Goal: Task Accomplishment & Management: Manage account settings

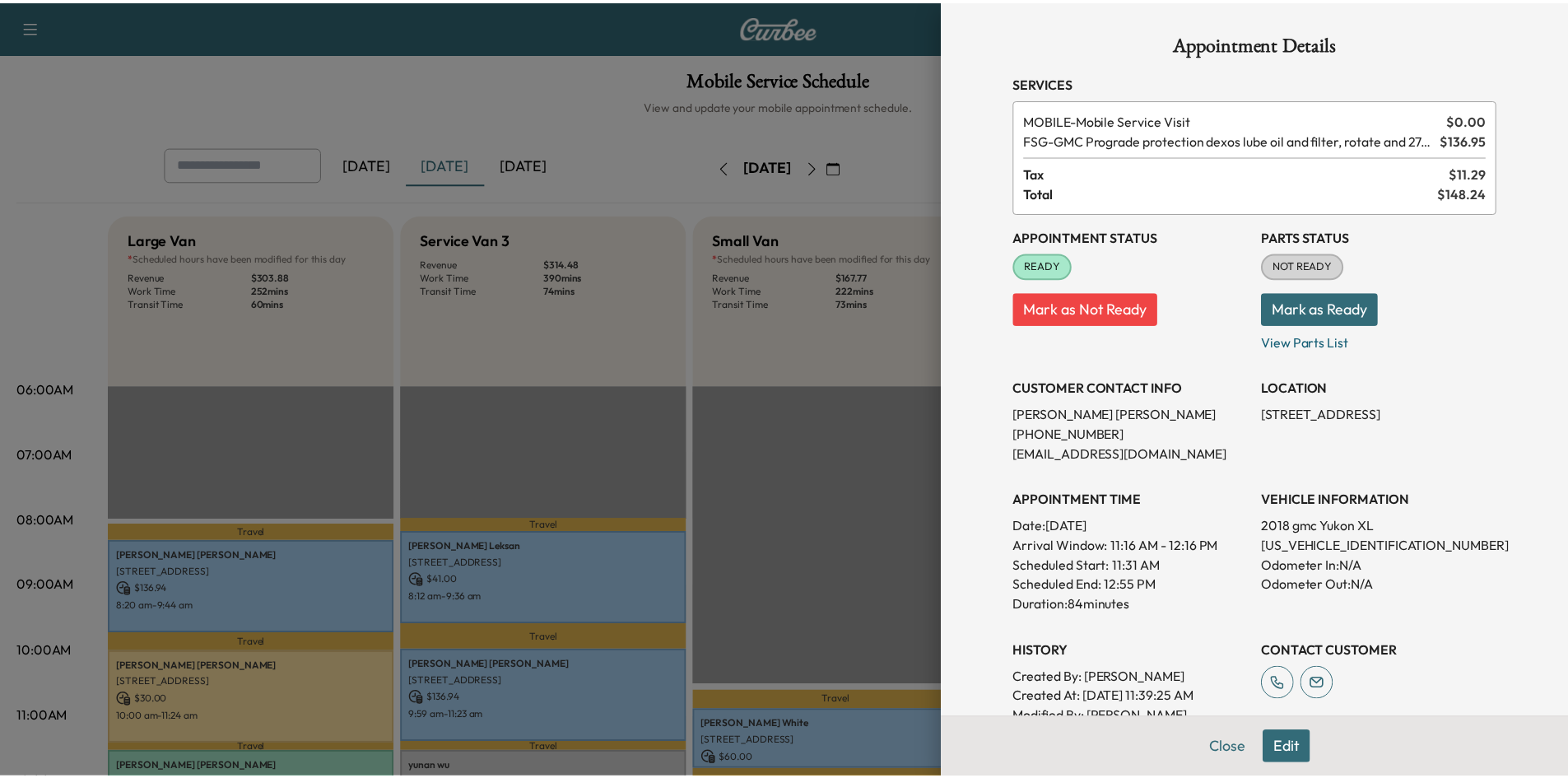
scroll to position [329, 0]
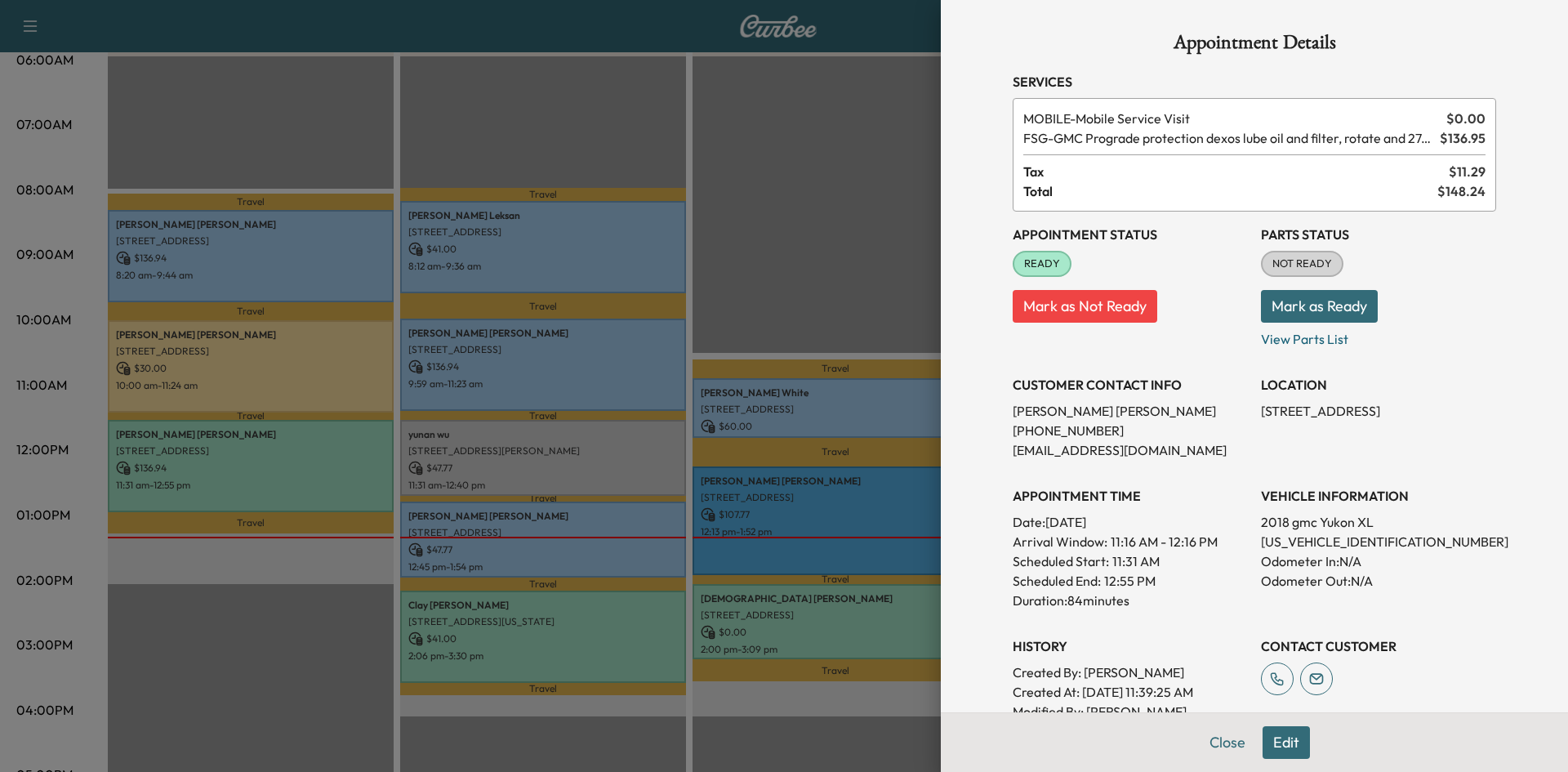
click at [705, 136] on div at bounding box center [784, 386] width 1568 height 772
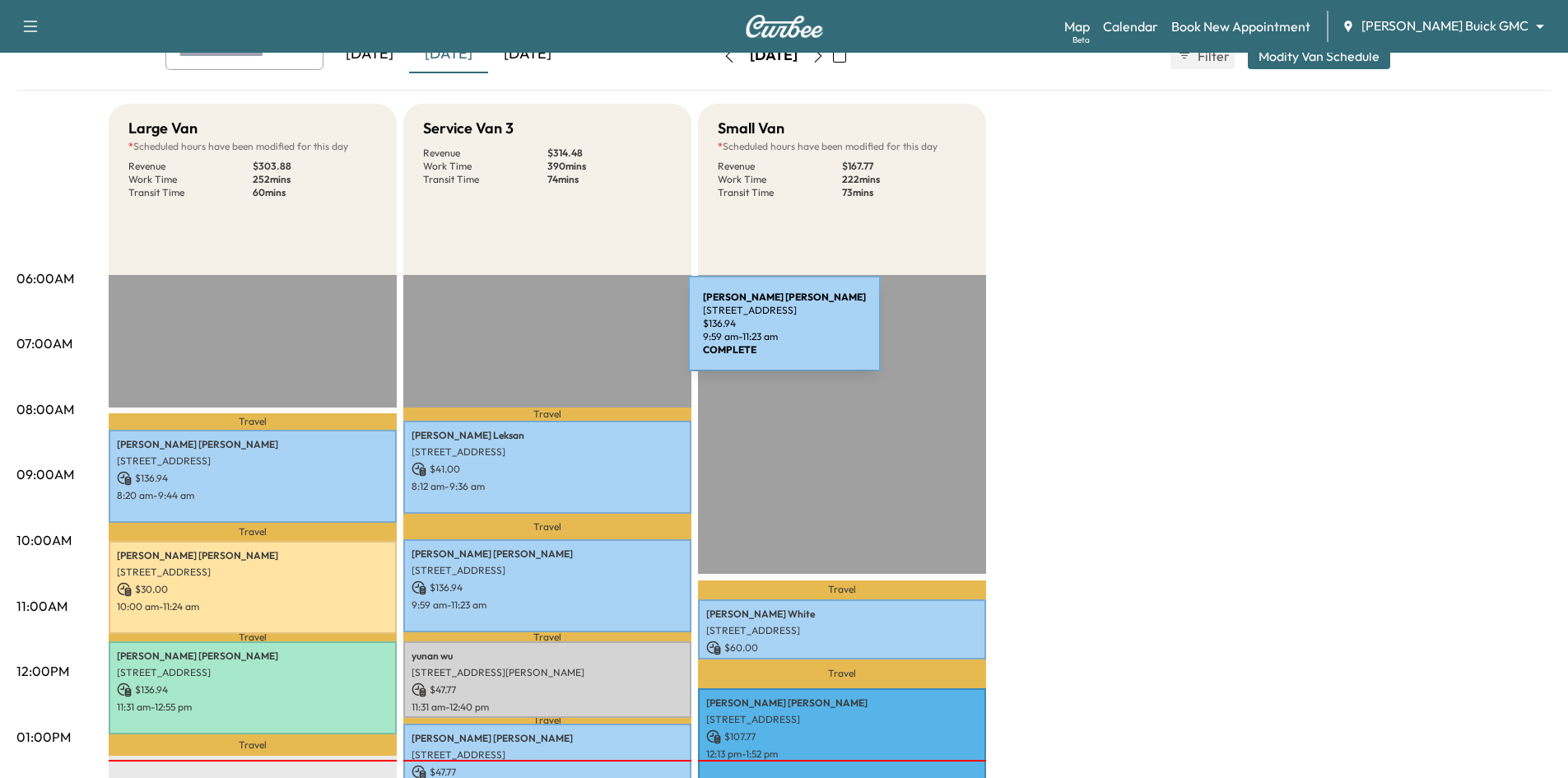
scroll to position [0, 0]
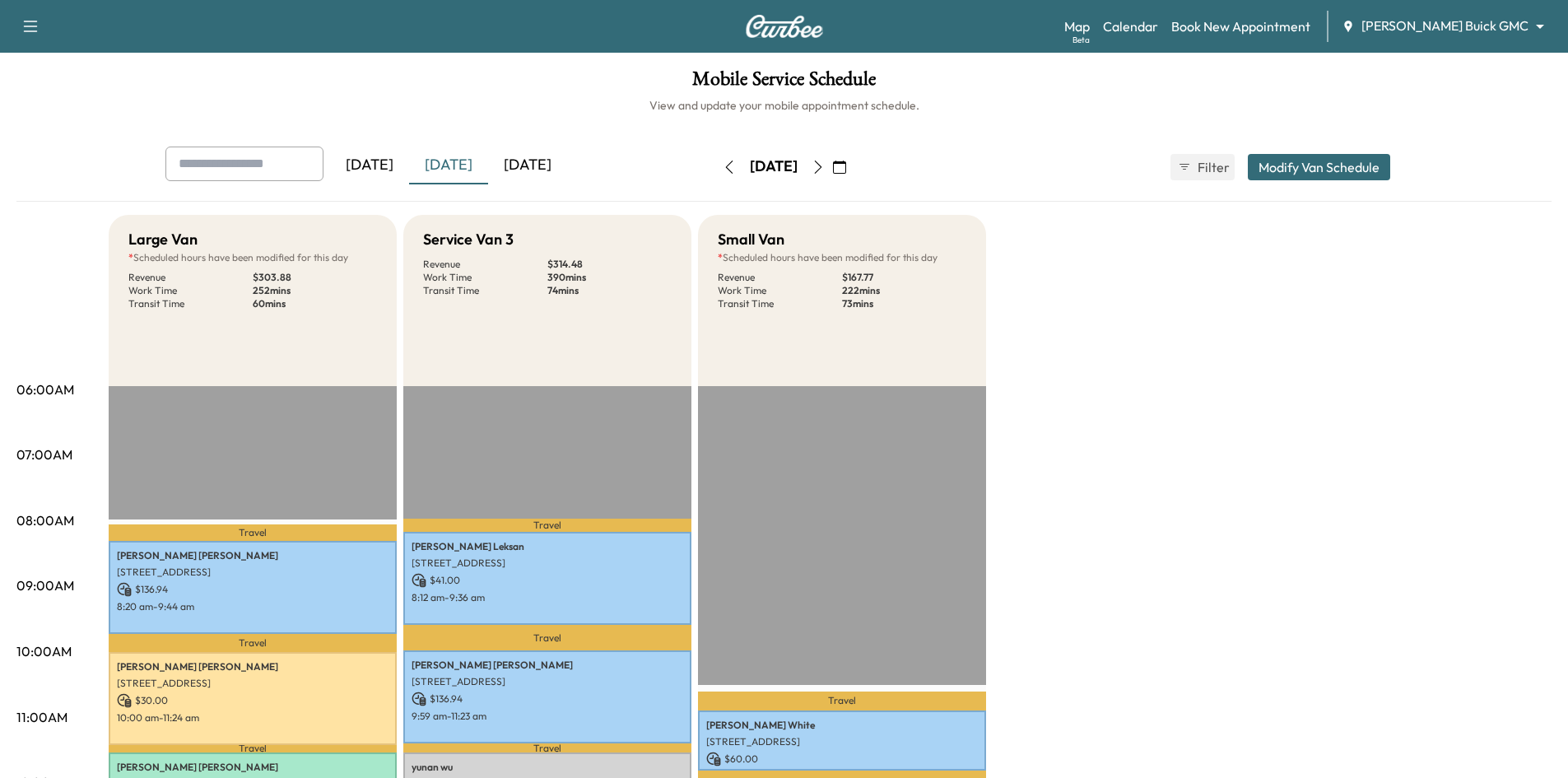
click at [533, 169] on div "[DATE]" at bounding box center [528, 166] width 79 height 38
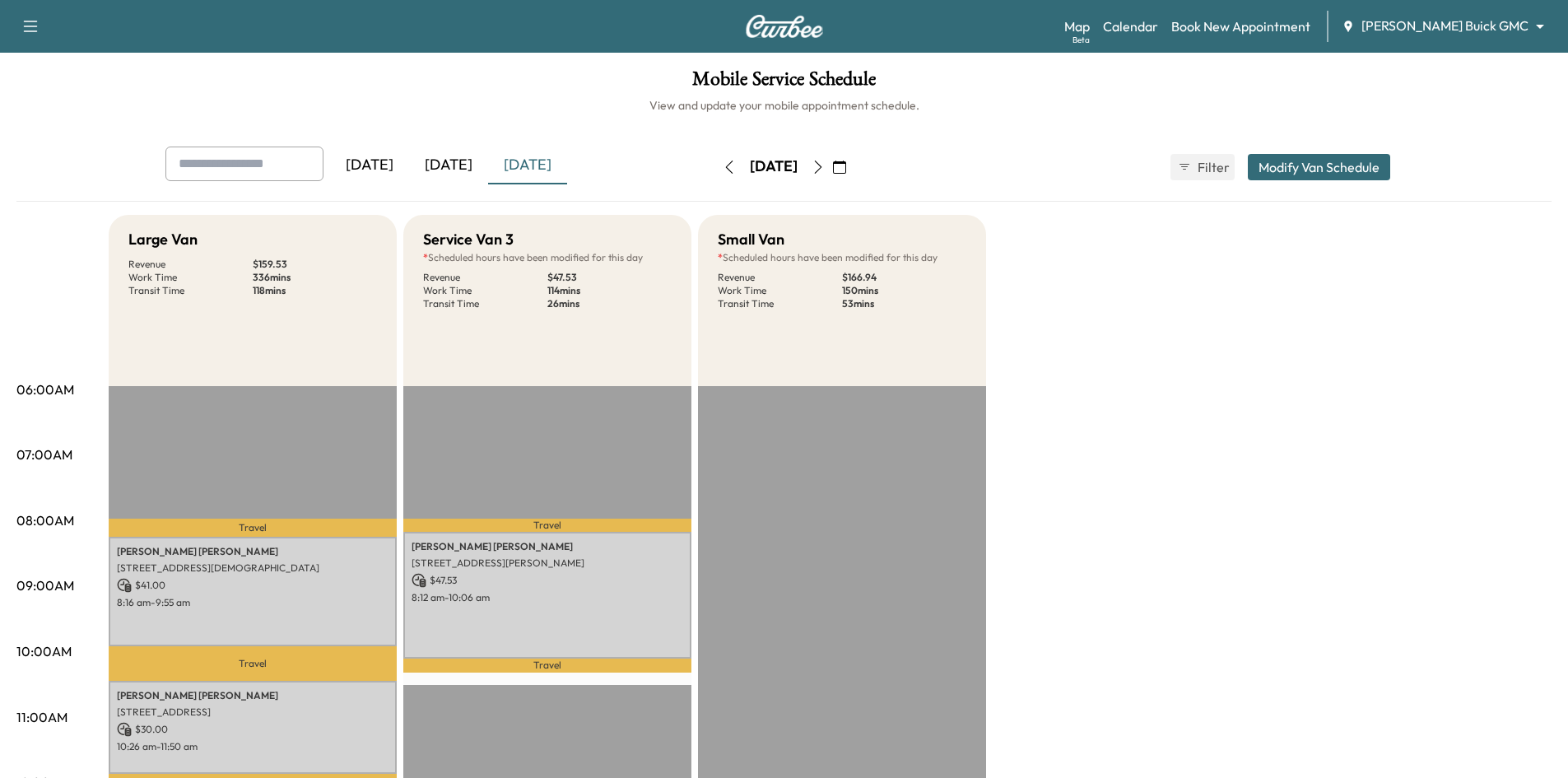
click at [825, 169] on icon "button" at bounding box center [818, 167] width 13 height 13
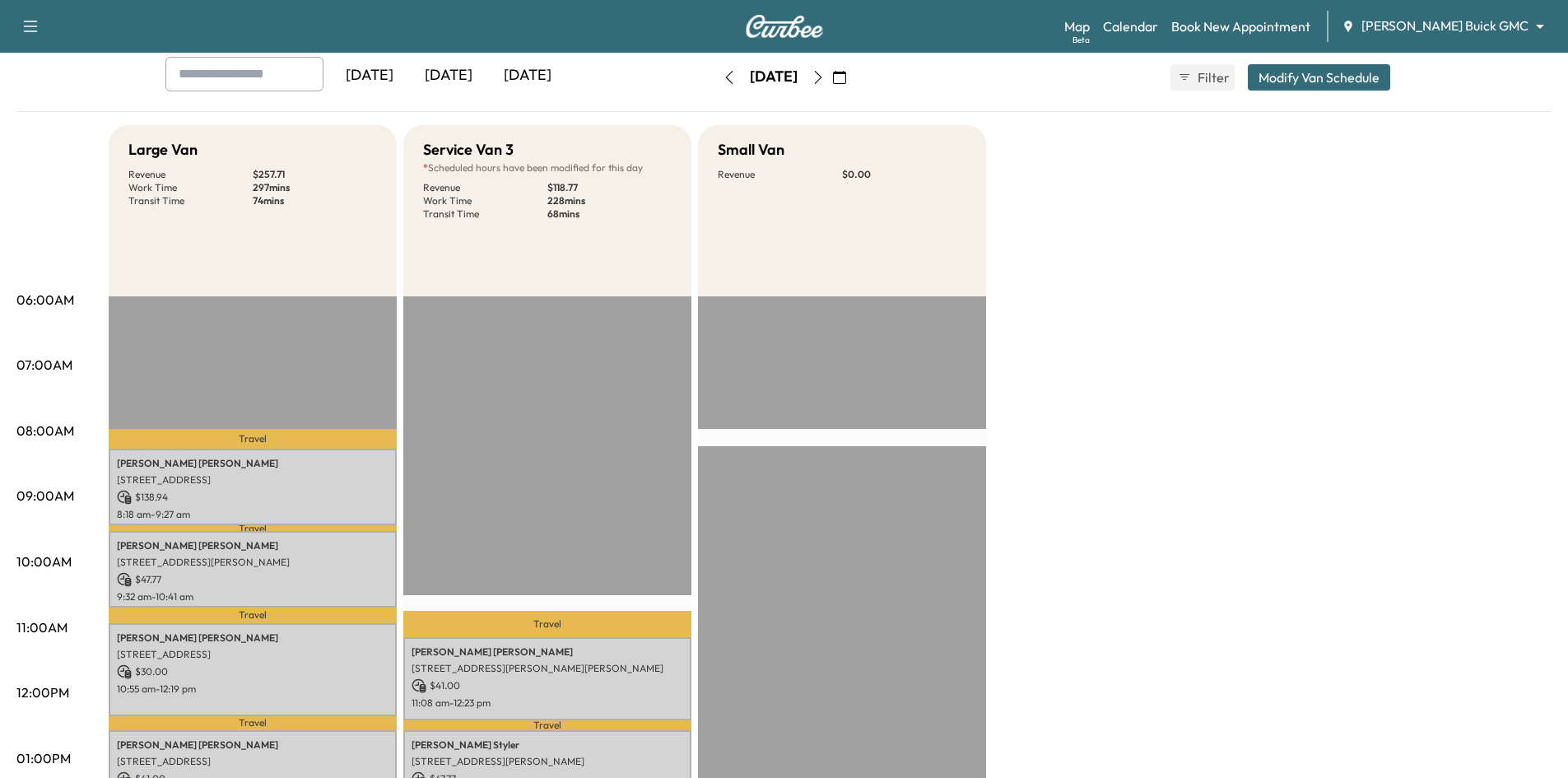
scroll to position [83, 0]
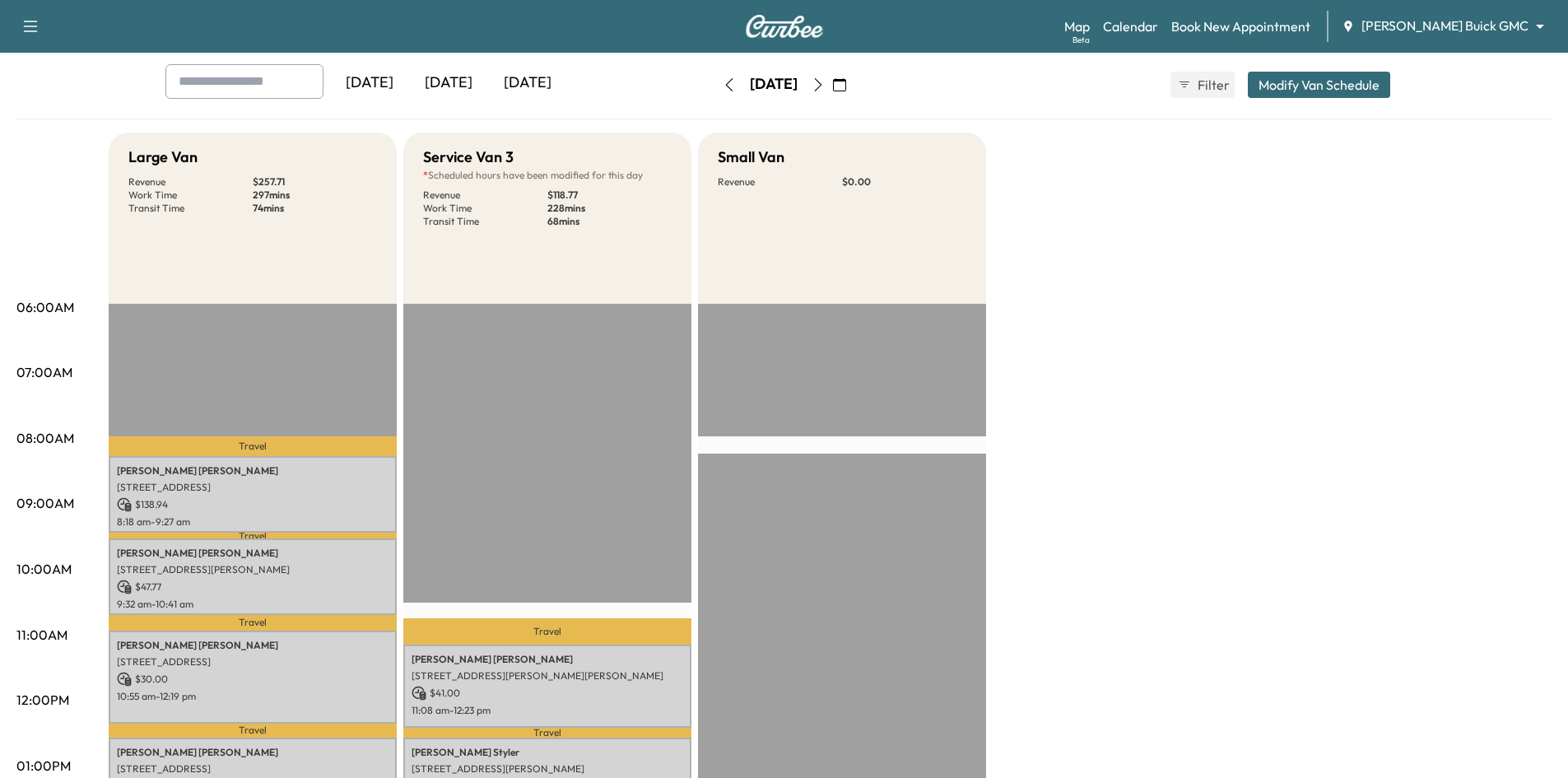
click at [461, 89] on div "[DATE]" at bounding box center [448, 83] width 79 height 38
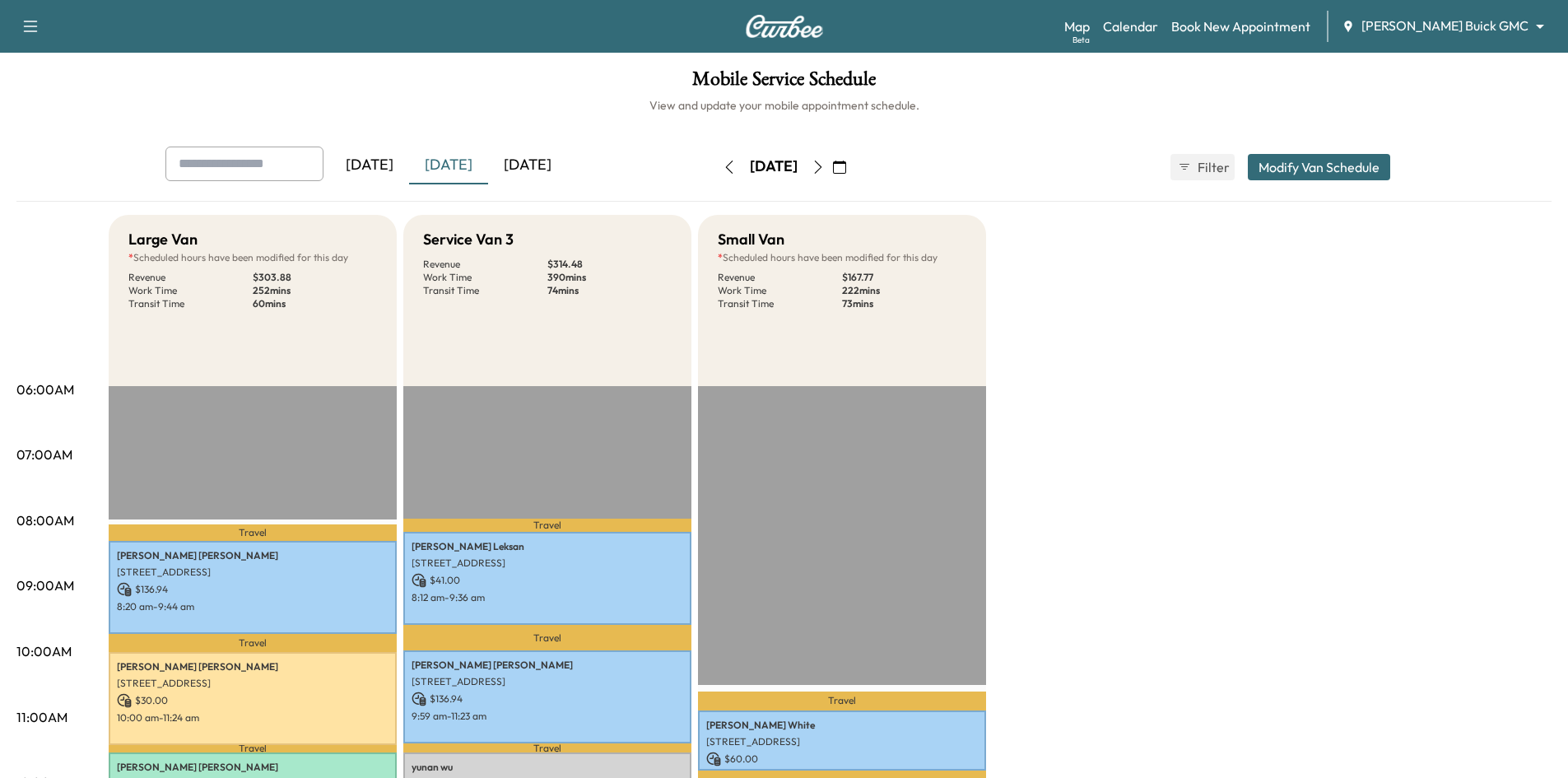
click at [531, 158] on div "[DATE]" at bounding box center [528, 166] width 79 height 38
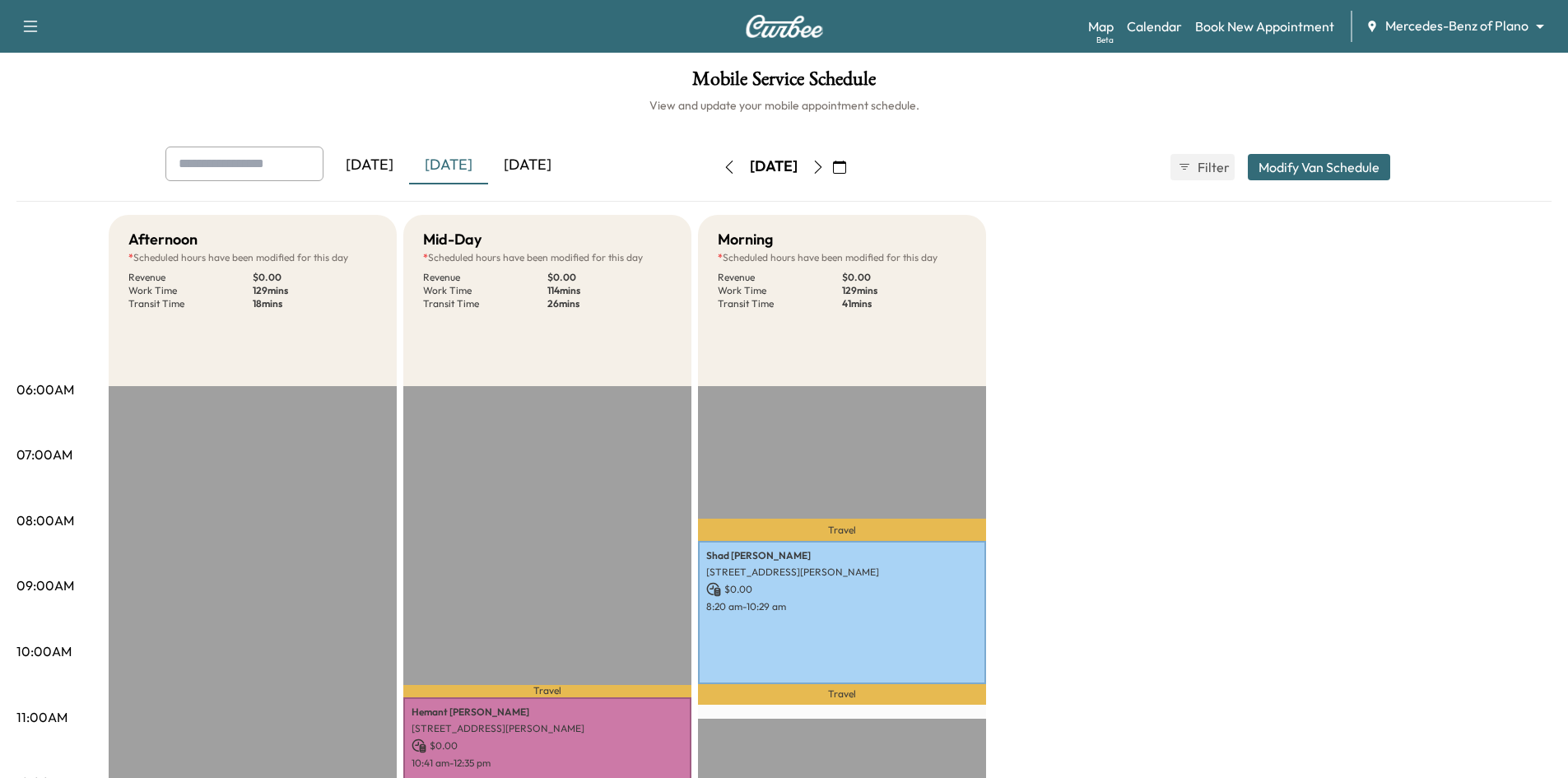
click at [821, 168] on icon "button" at bounding box center [818, 167] width 8 height 13
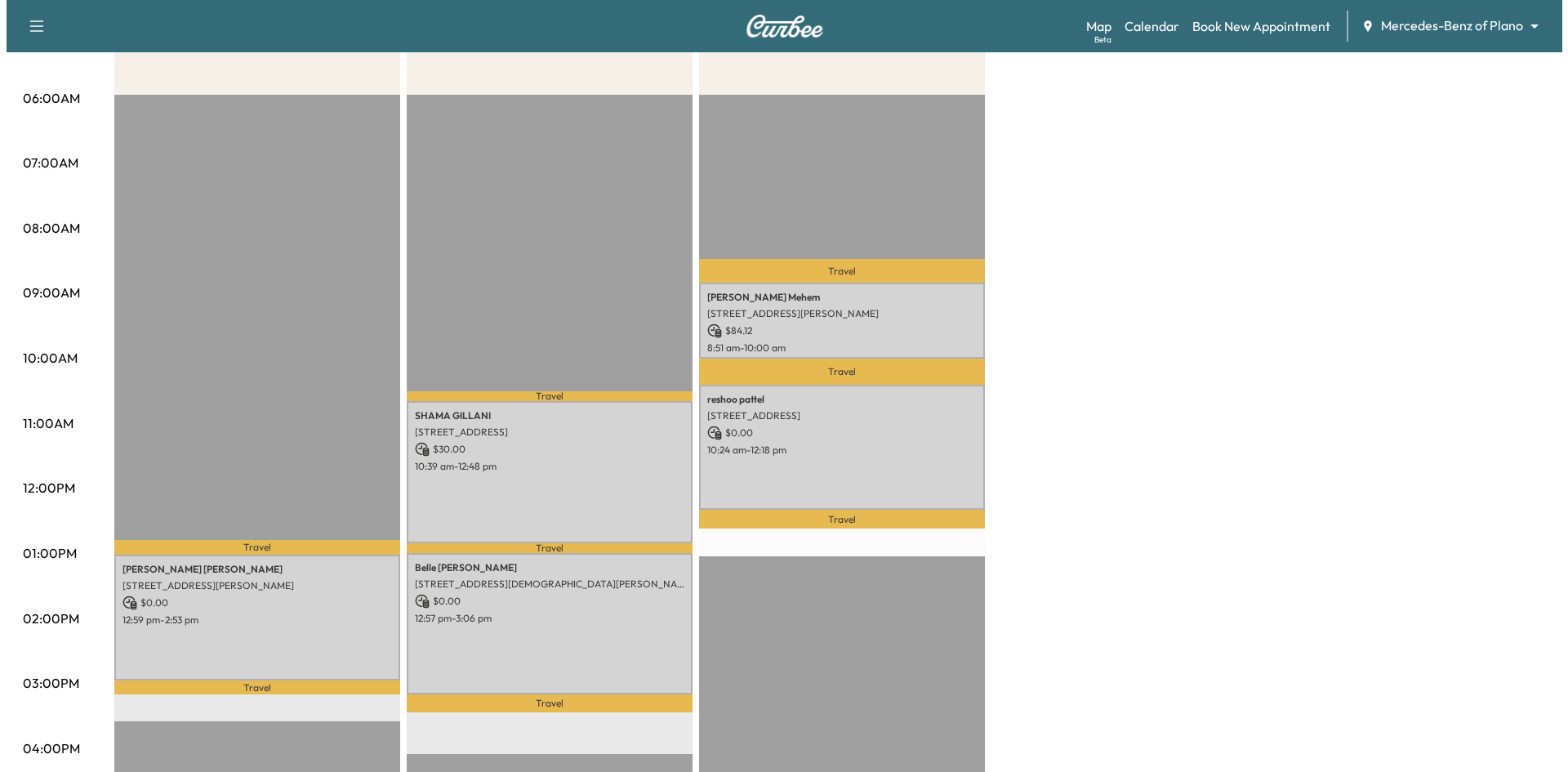
scroll to position [327, 0]
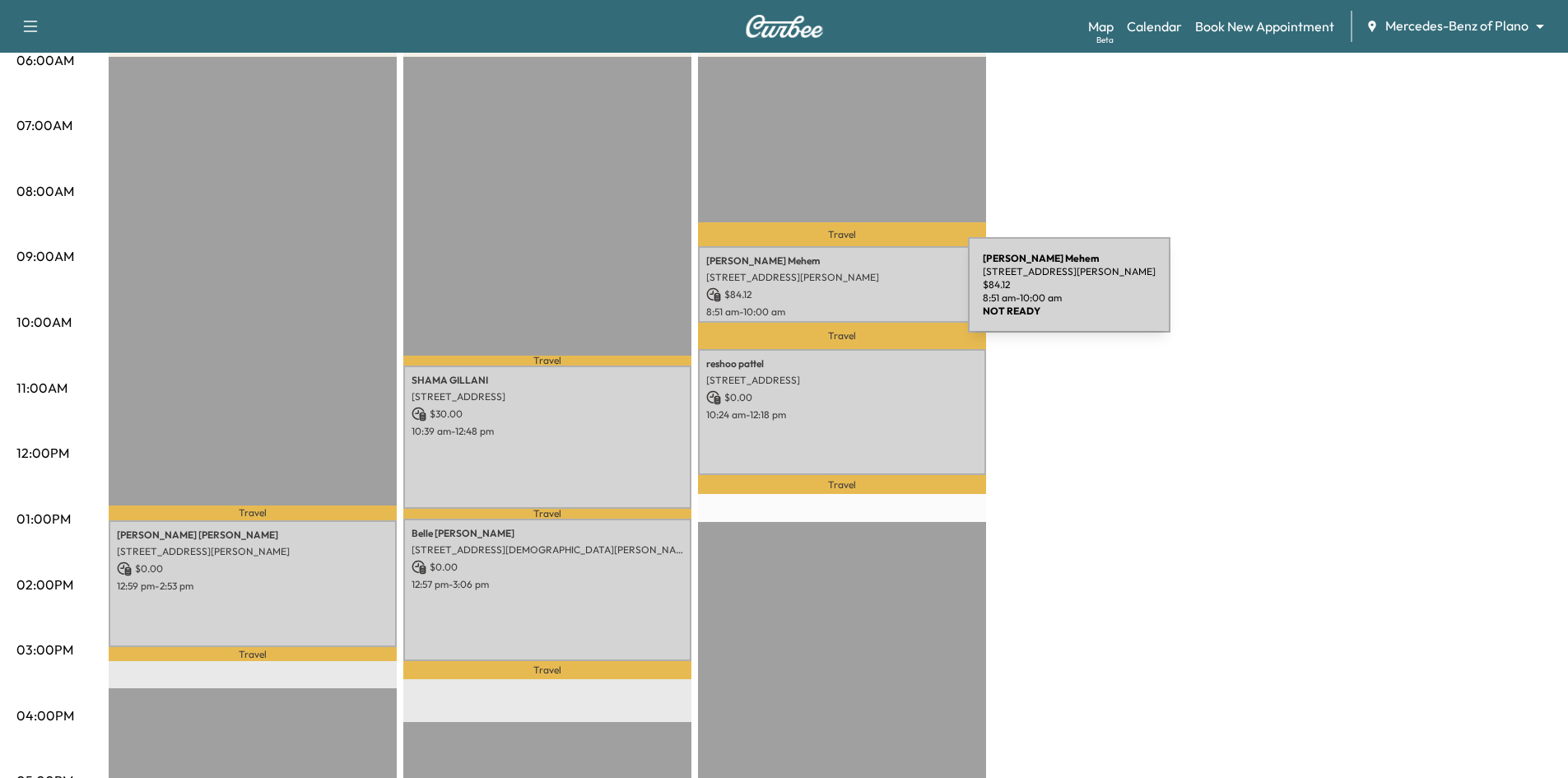
click at [845, 295] on p "$ 84.12" at bounding box center [842, 294] width 272 height 15
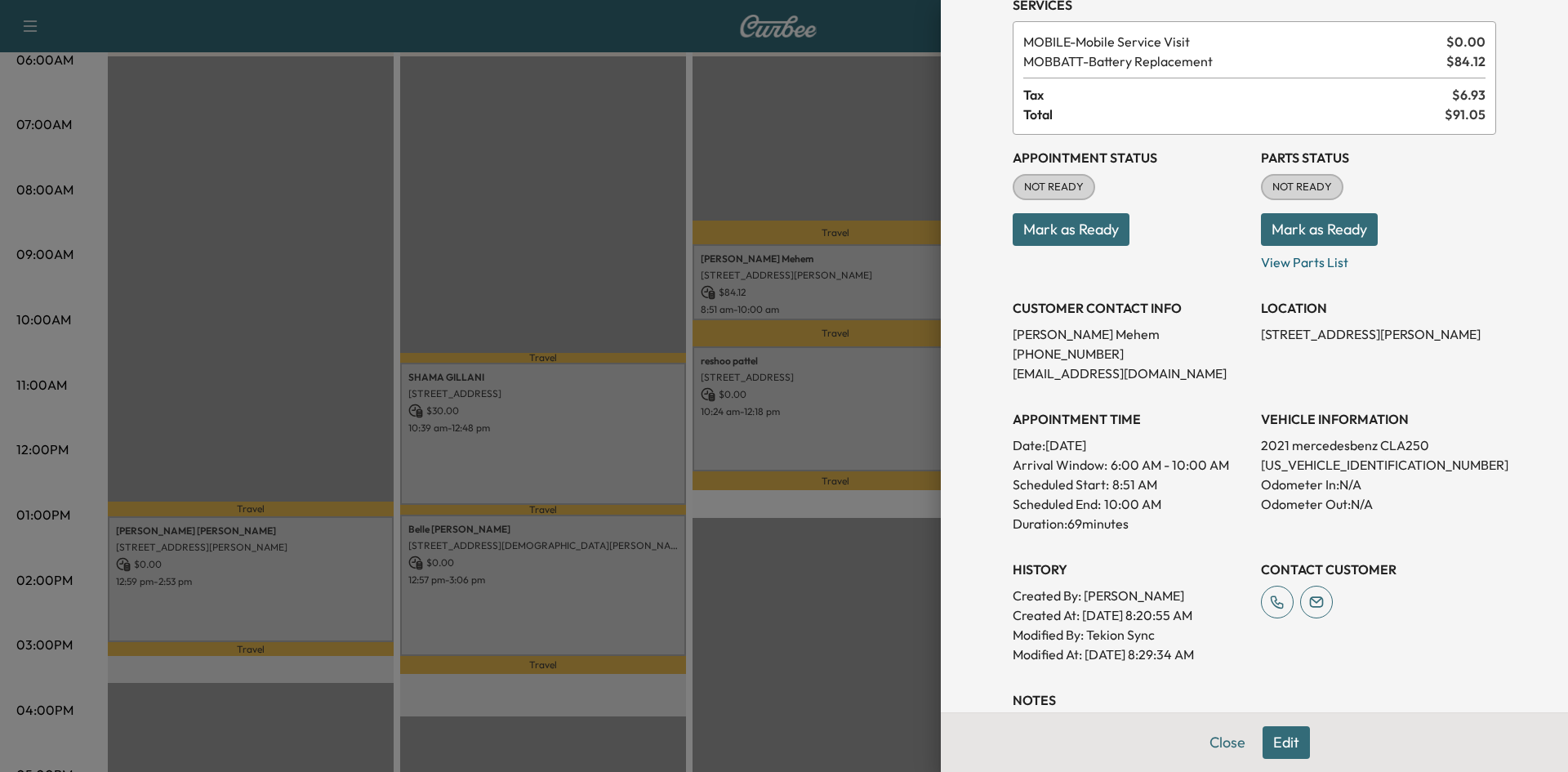
scroll to position [267, 0]
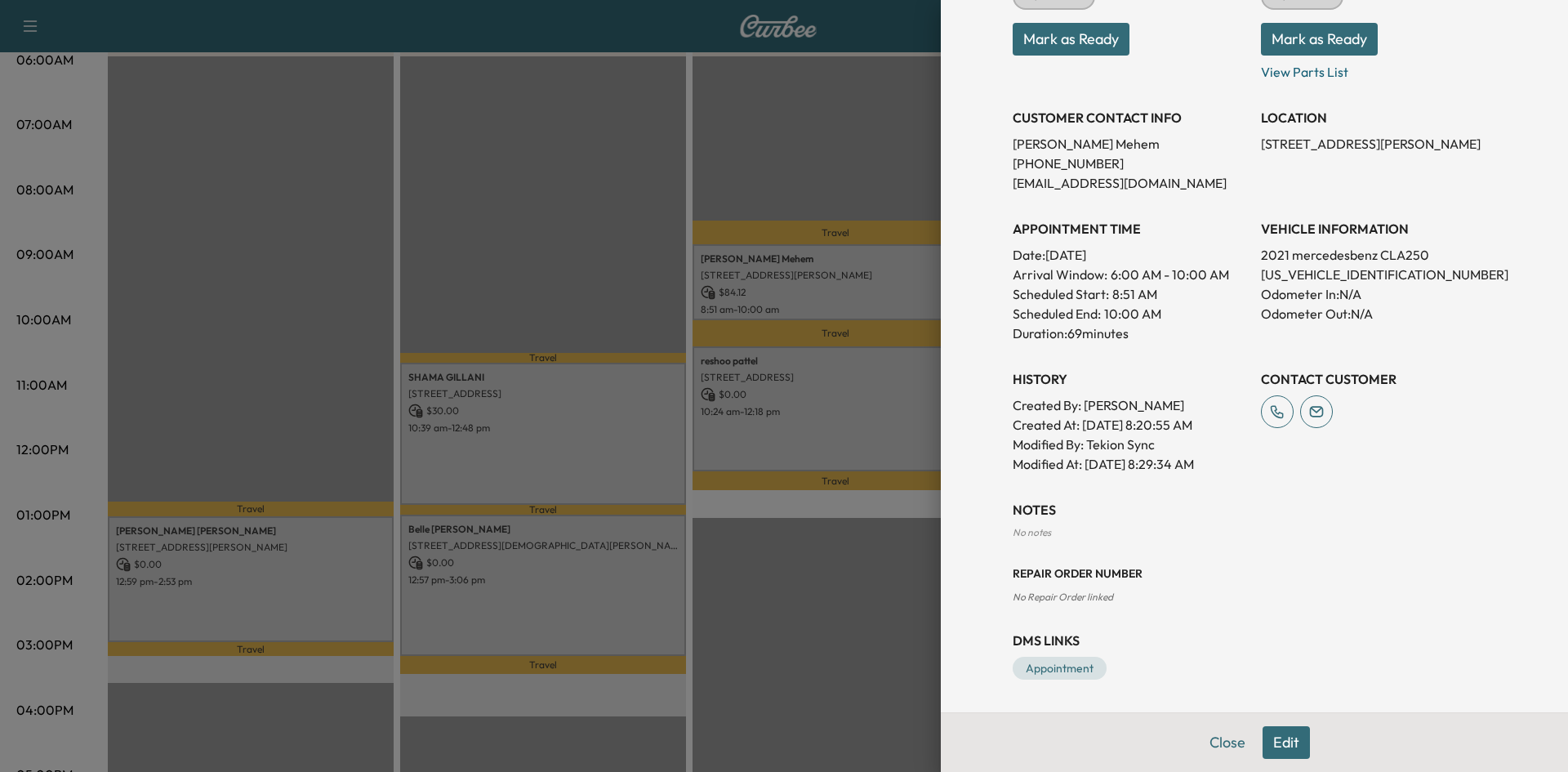
click at [839, 400] on div at bounding box center [784, 386] width 1568 height 772
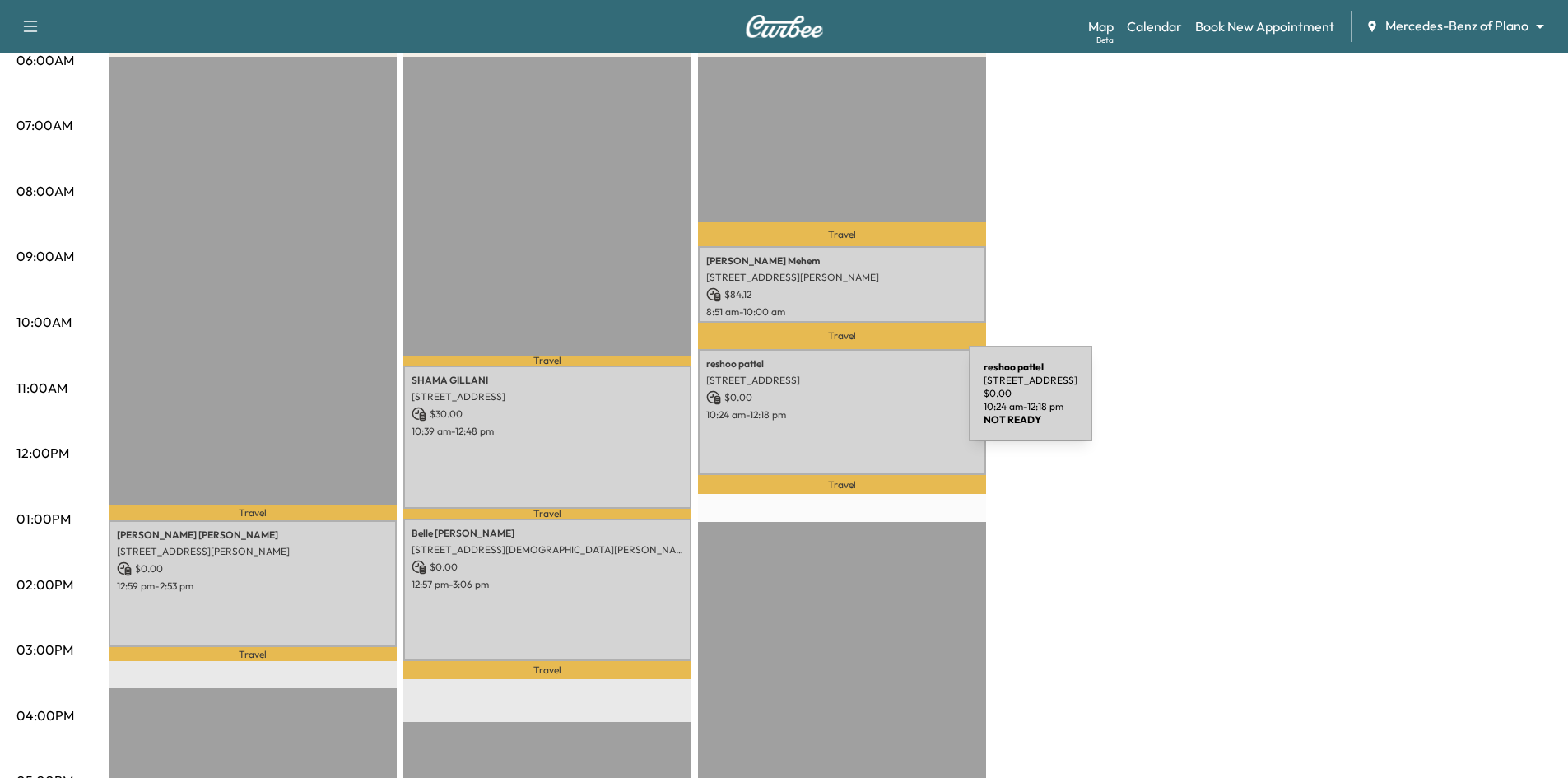
click at [845, 403] on div "[PERSON_NAME] [STREET_ADDRESS] $ 0.00 10:24 am - 12:18 pm" at bounding box center [841, 412] width 288 height 126
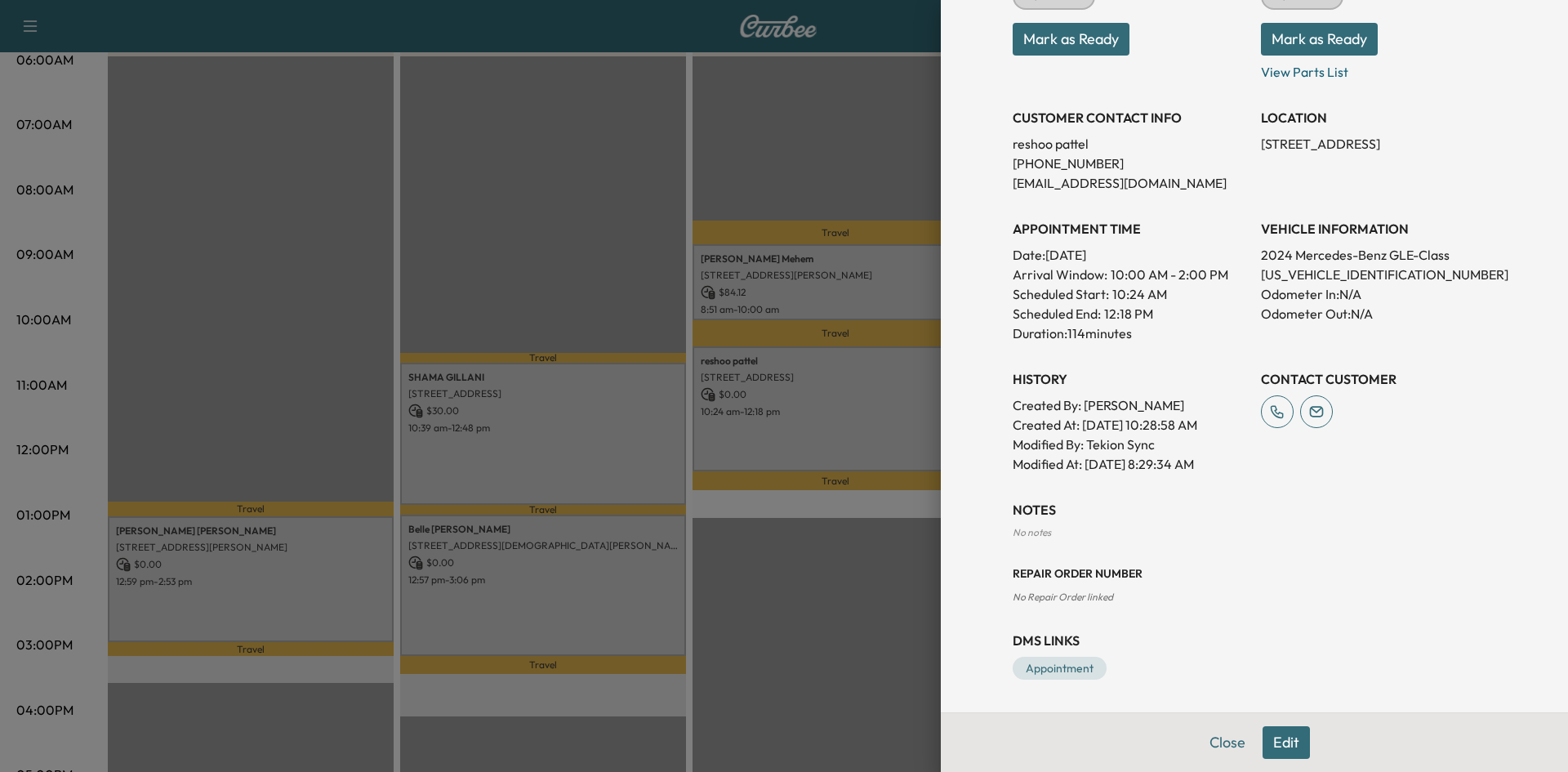
click at [582, 420] on div at bounding box center [784, 386] width 1568 height 772
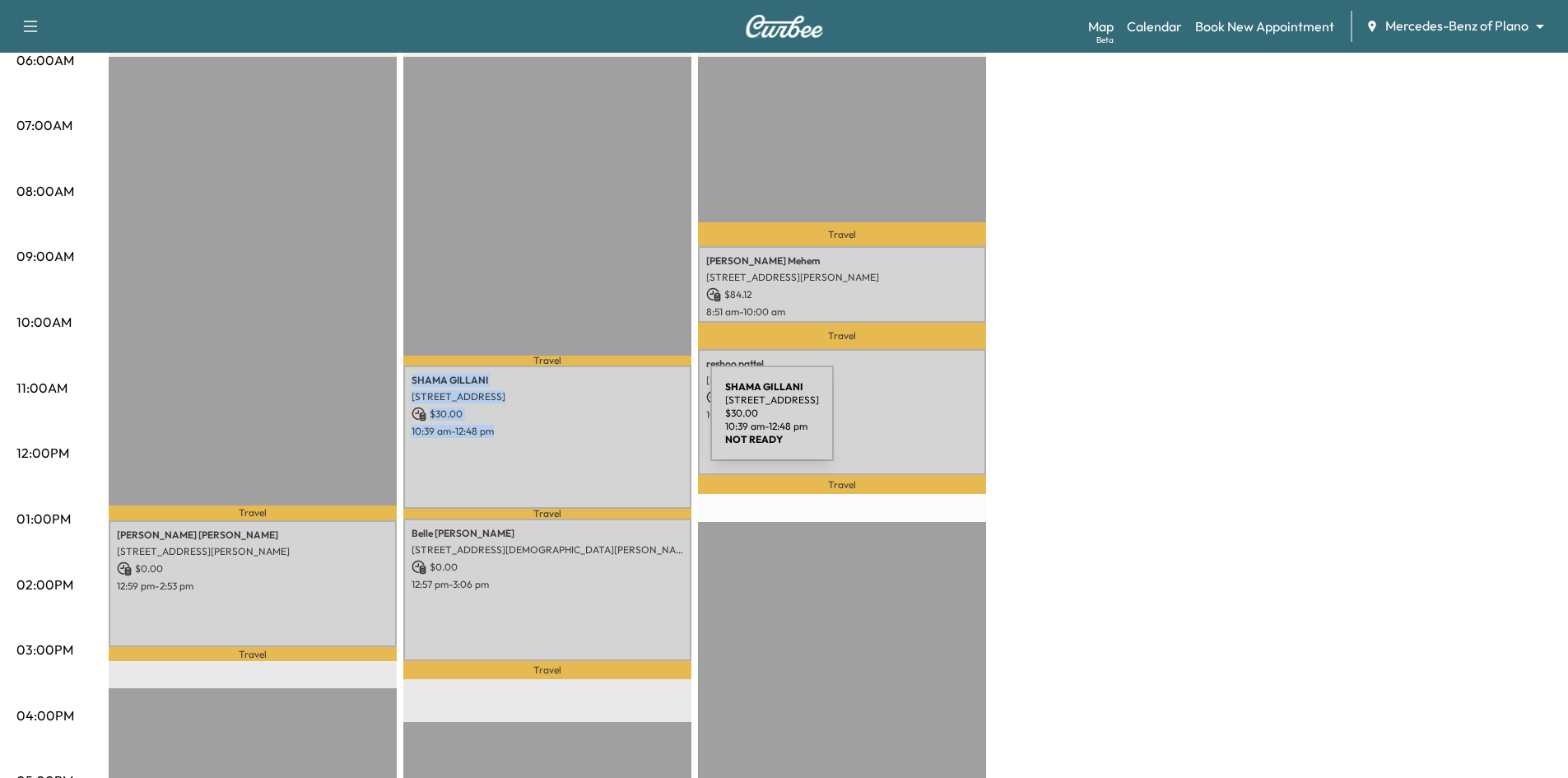
click at [591, 426] on p "10:39 am - 12:48 pm" at bounding box center [547, 431] width 272 height 13
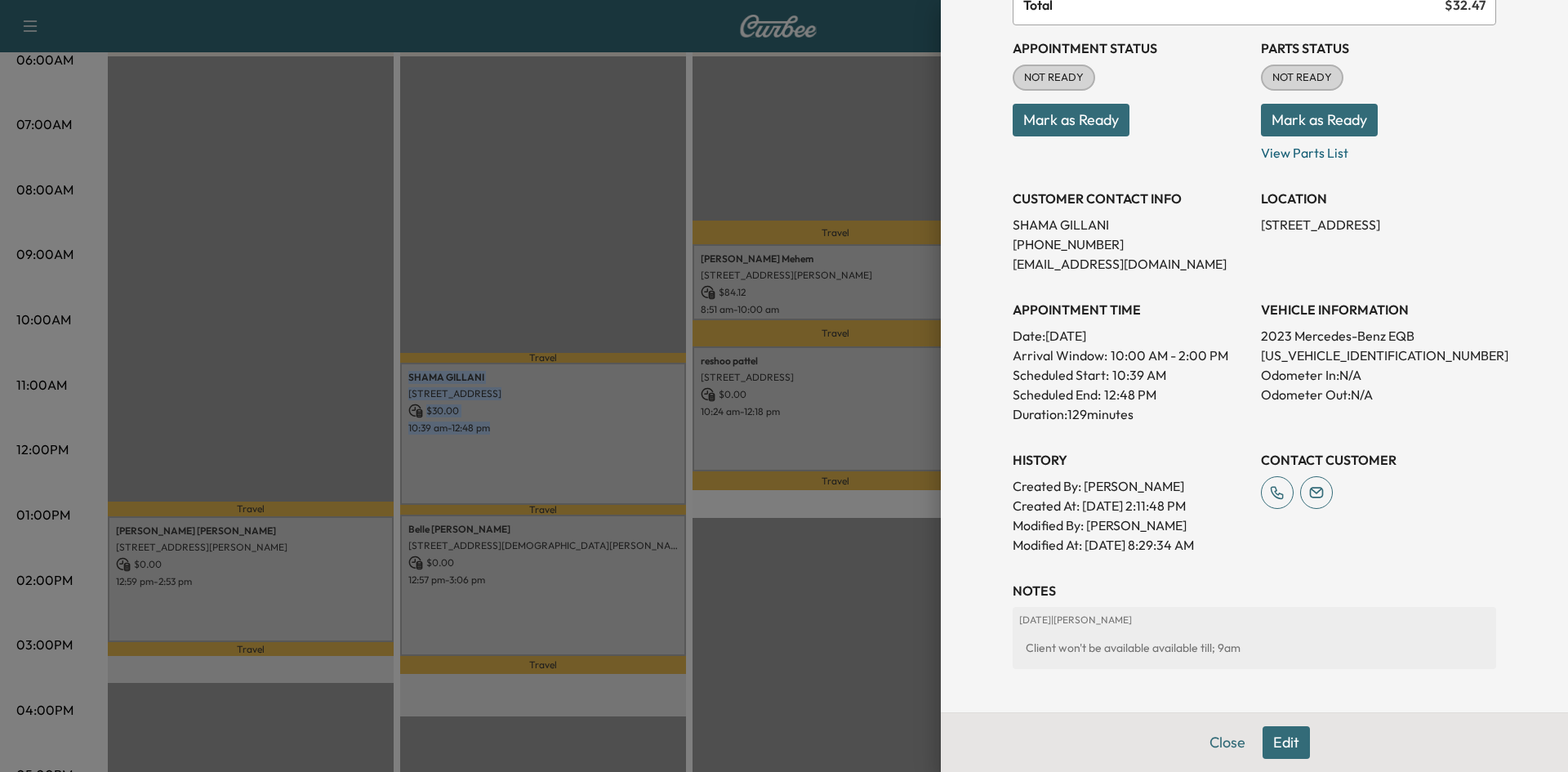
scroll to position [329, 0]
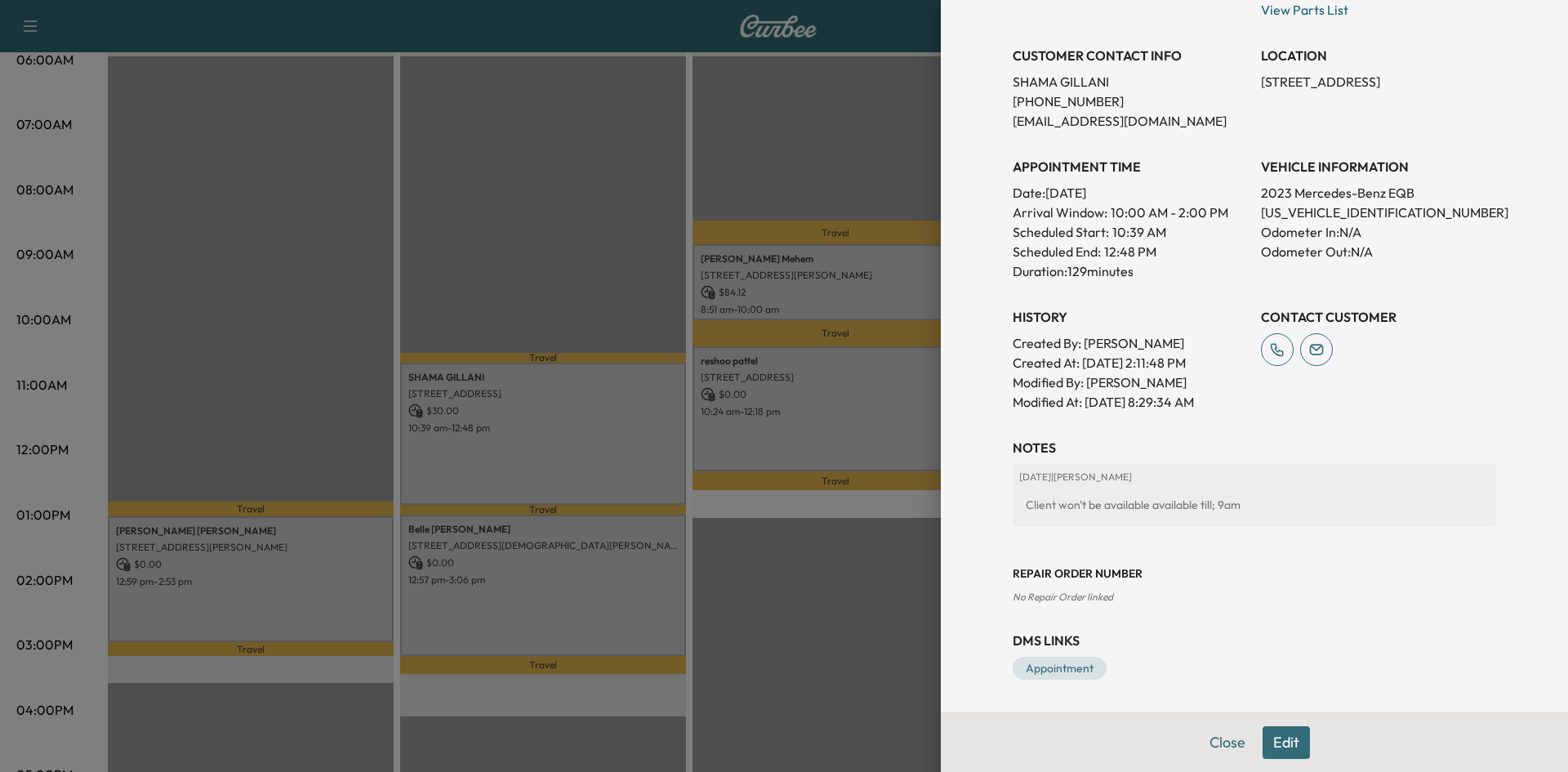
click at [655, 616] on div at bounding box center [784, 386] width 1568 height 772
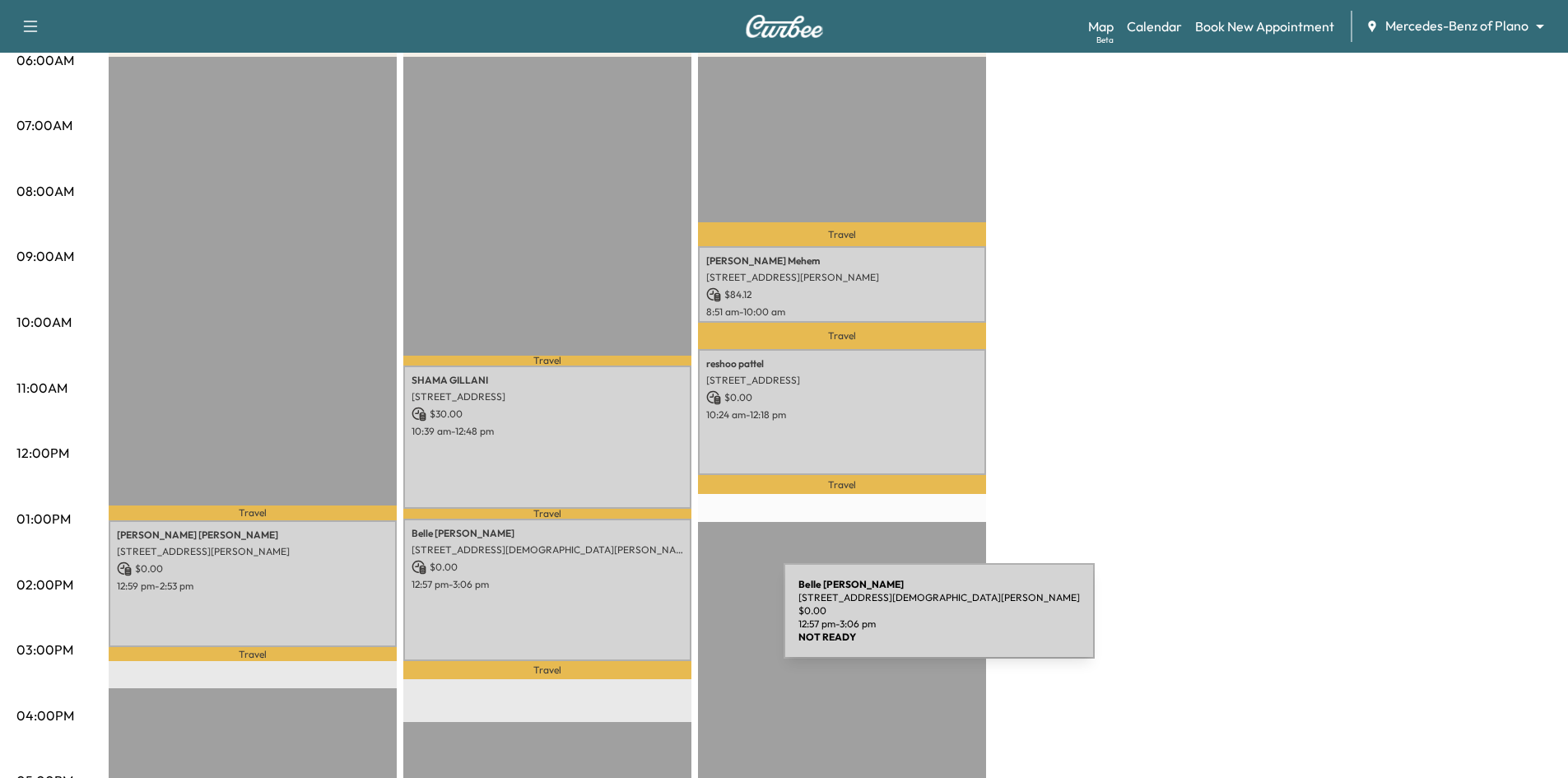
click at [660, 621] on div "[PERSON_NAME] [STREET_ADDRESS][DEMOGRAPHIC_DATA][PERSON_NAME] $ 0.00 12:57 pm -…" at bounding box center [546, 591] width 288 height 144
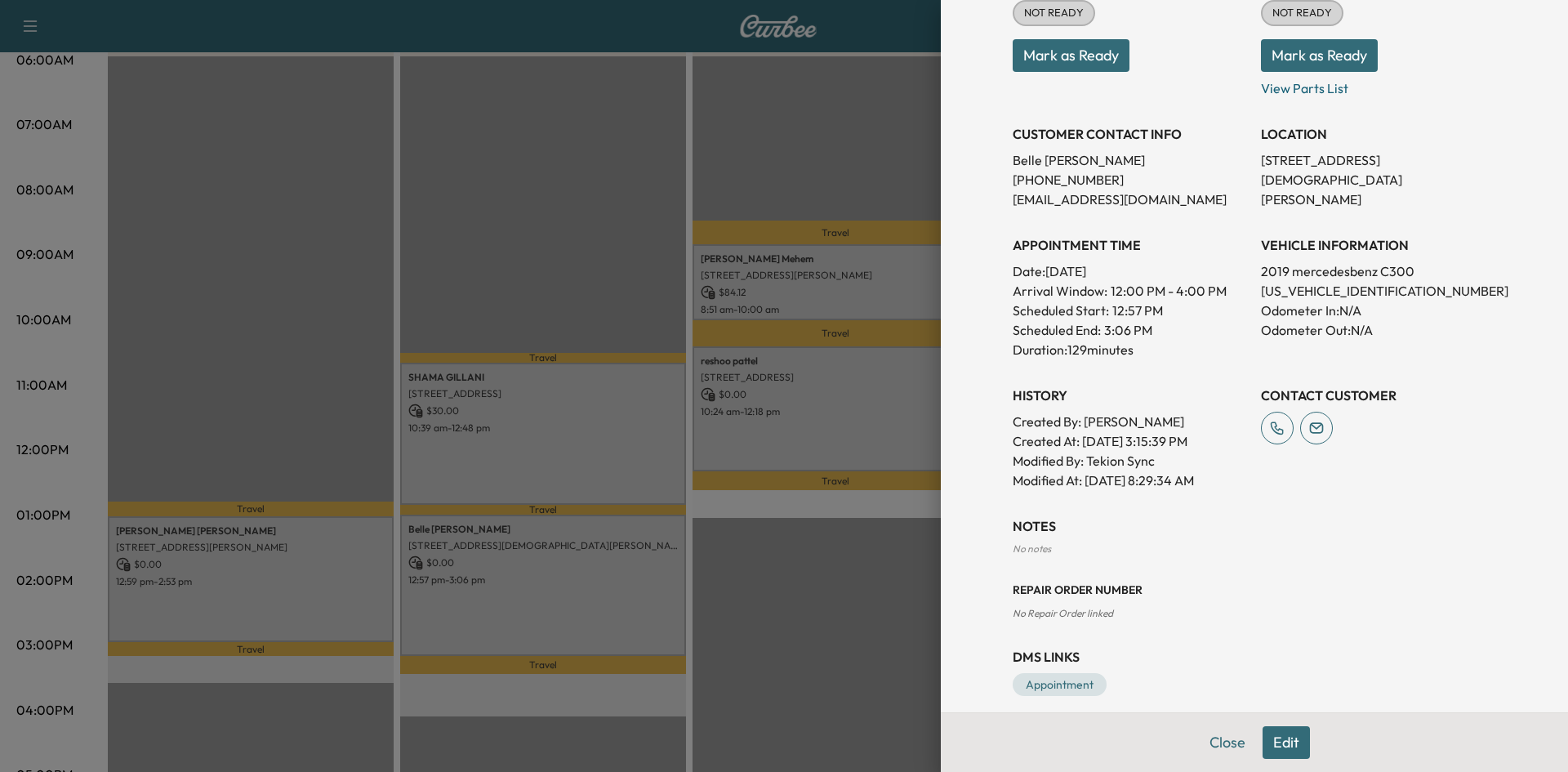
scroll to position [267, 0]
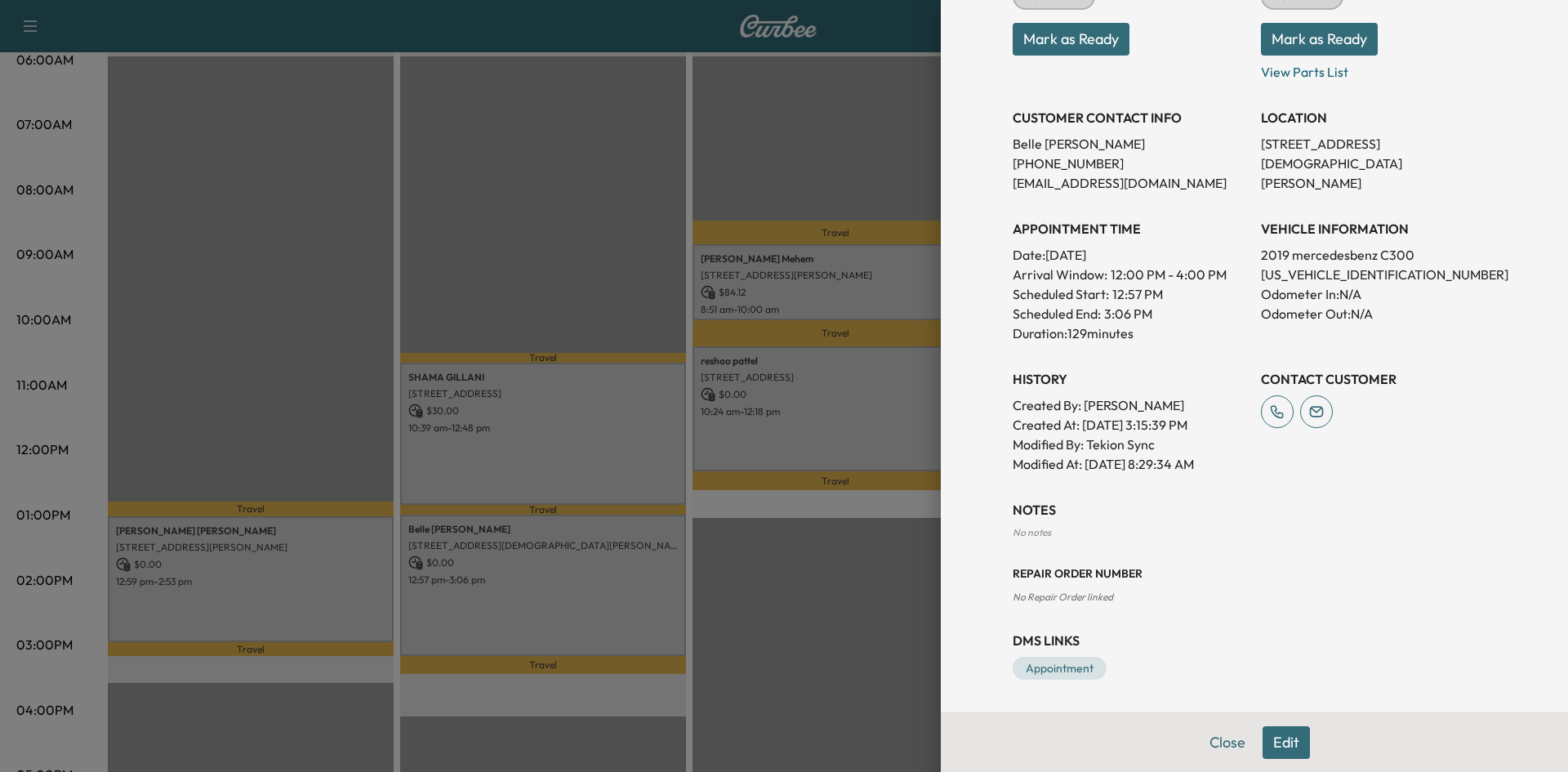
click at [295, 596] on div at bounding box center [784, 386] width 1568 height 772
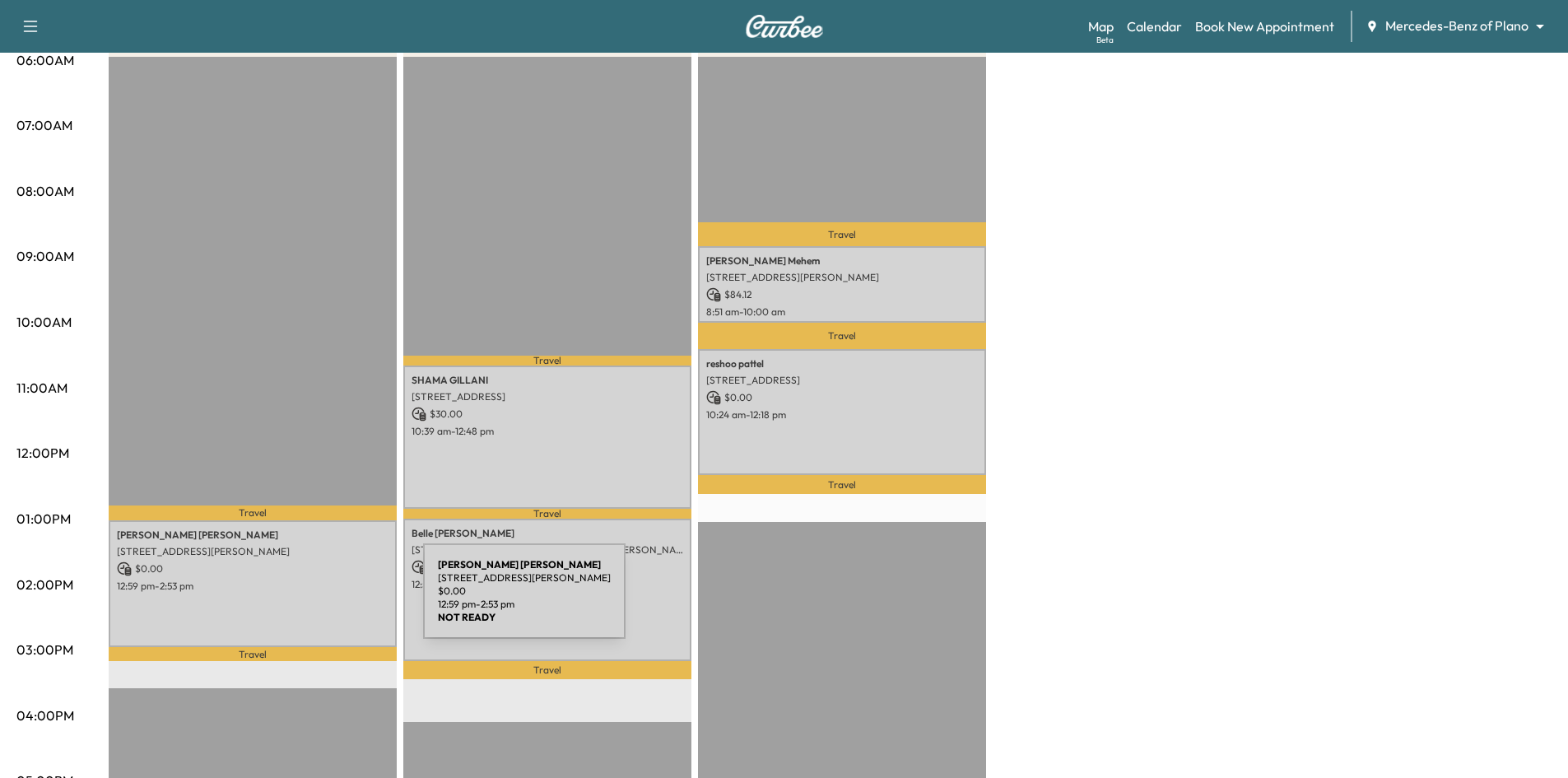
click at [300, 601] on div "[PERSON_NAME] [STREET_ADDRESS][PERSON_NAME] $ 0.00 12:59 pm - 2:53 pm" at bounding box center [252, 583] width 288 height 126
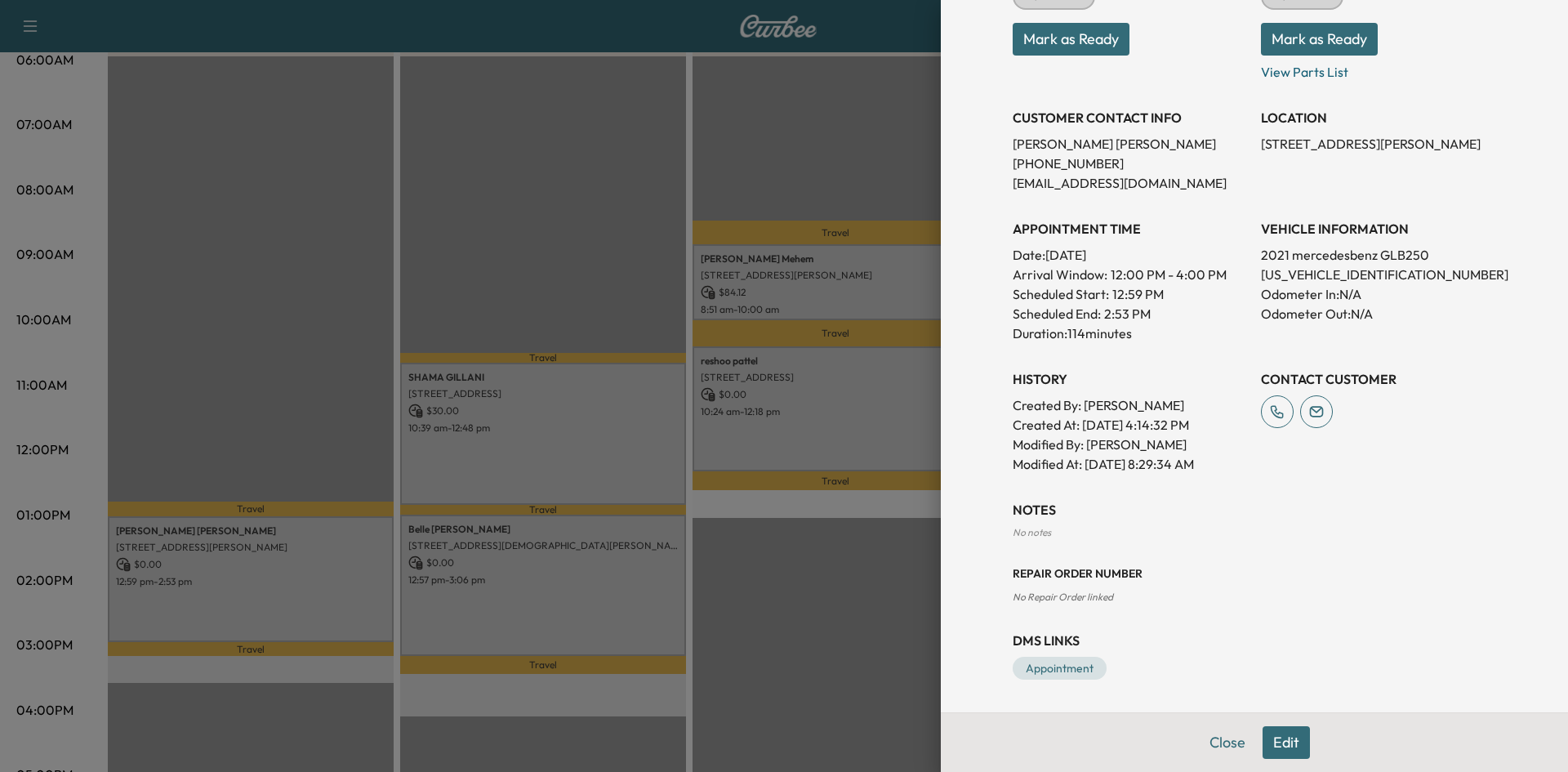
drag, startPoint x: 788, startPoint y: 601, endPoint x: 801, endPoint y: 375, distance: 226.4
click at [791, 583] on div at bounding box center [784, 386] width 1568 height 772
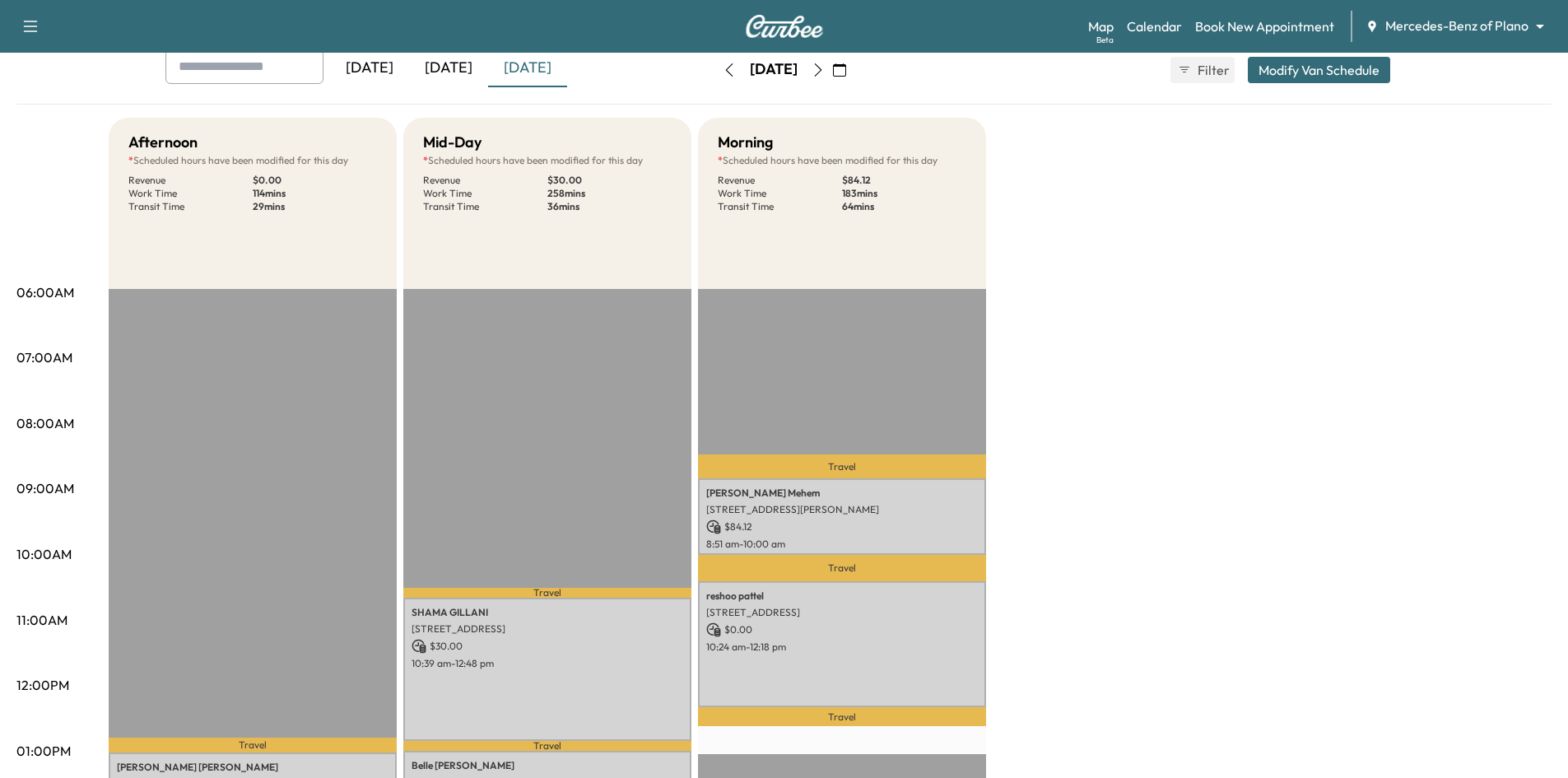
scroll to position [0, 0]
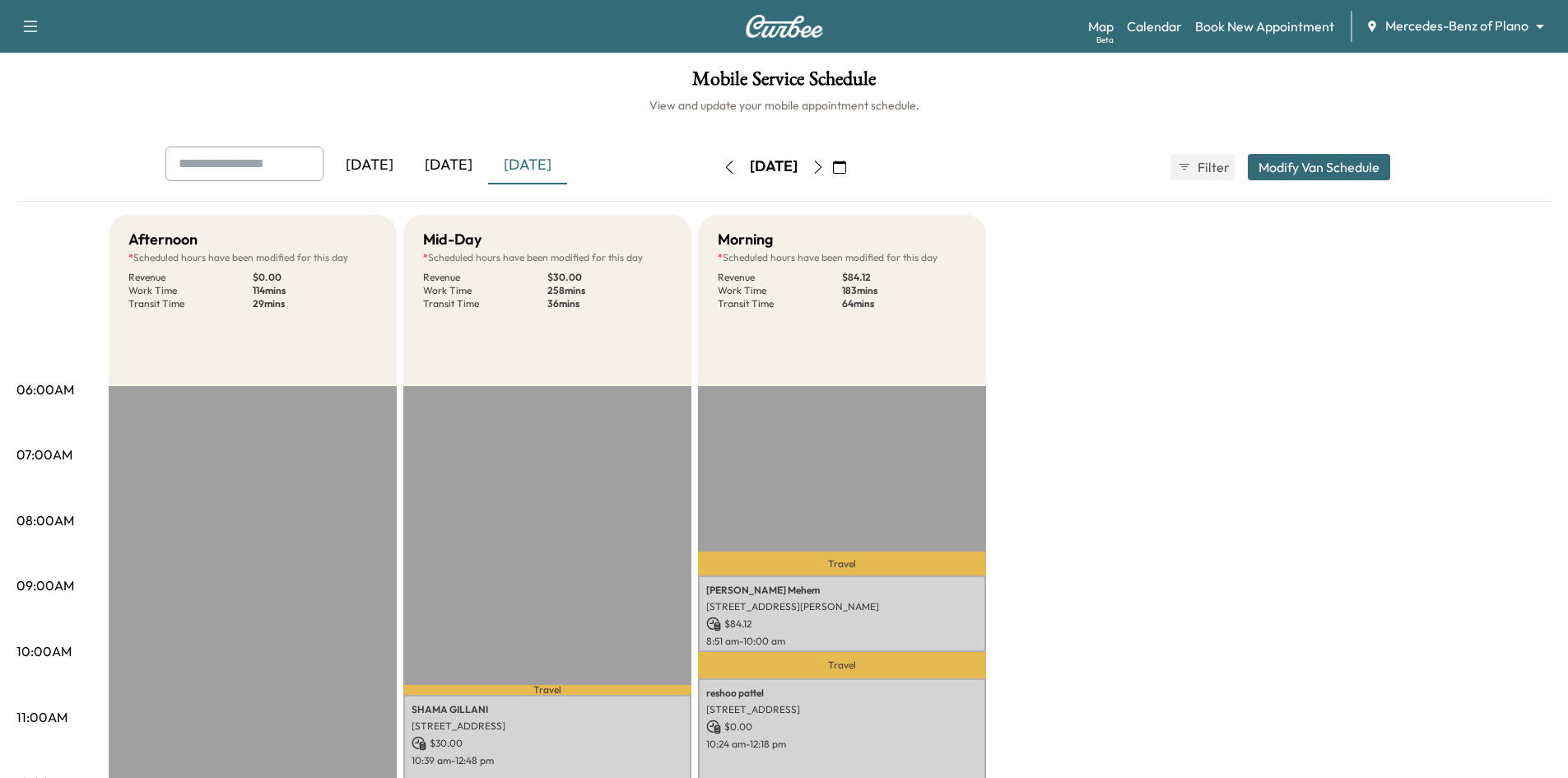
click at [825, 168] on icon "button" at bounding box center [818, 167] width 13 height 13
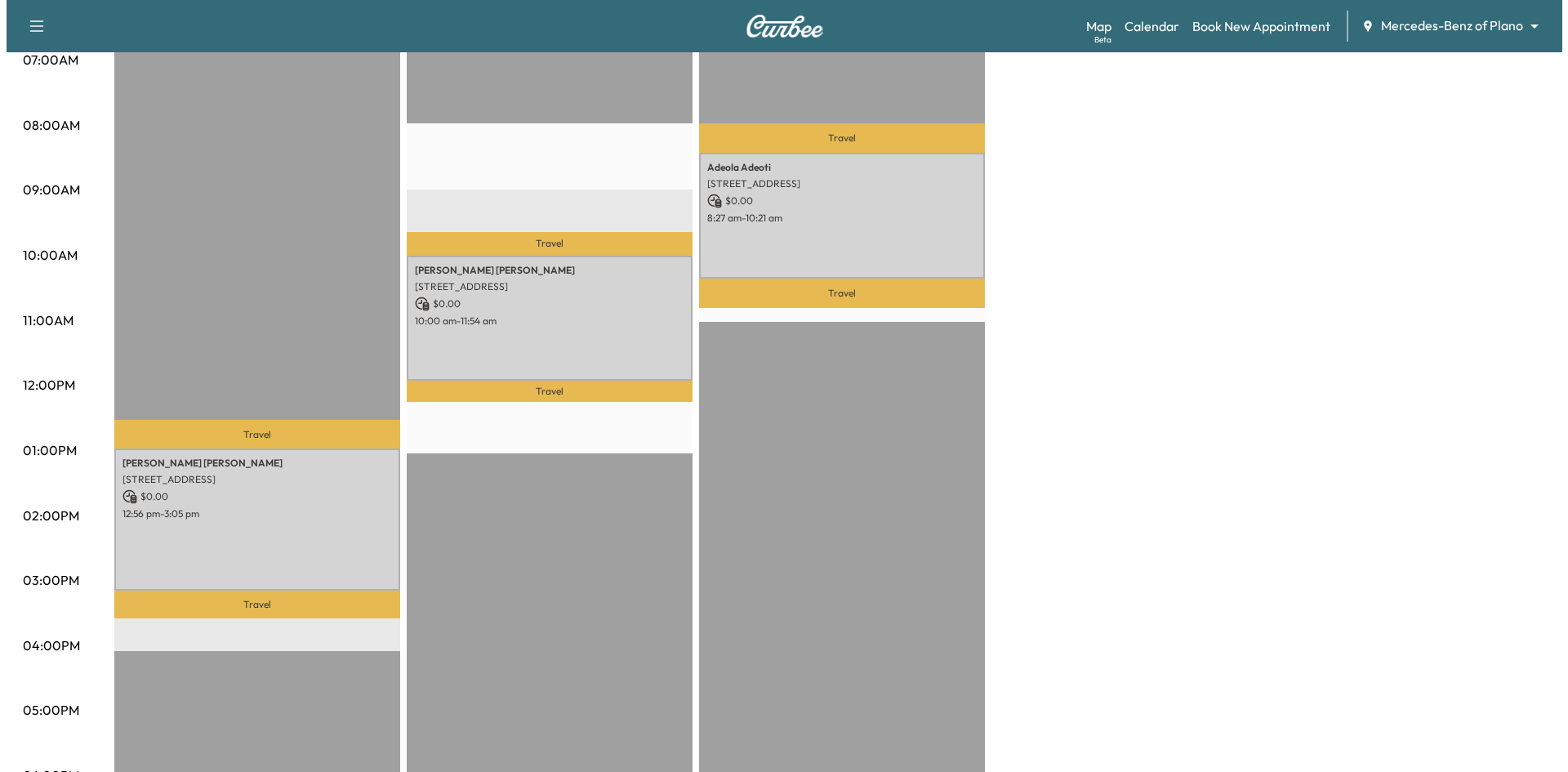
scroll to position [409, 0]
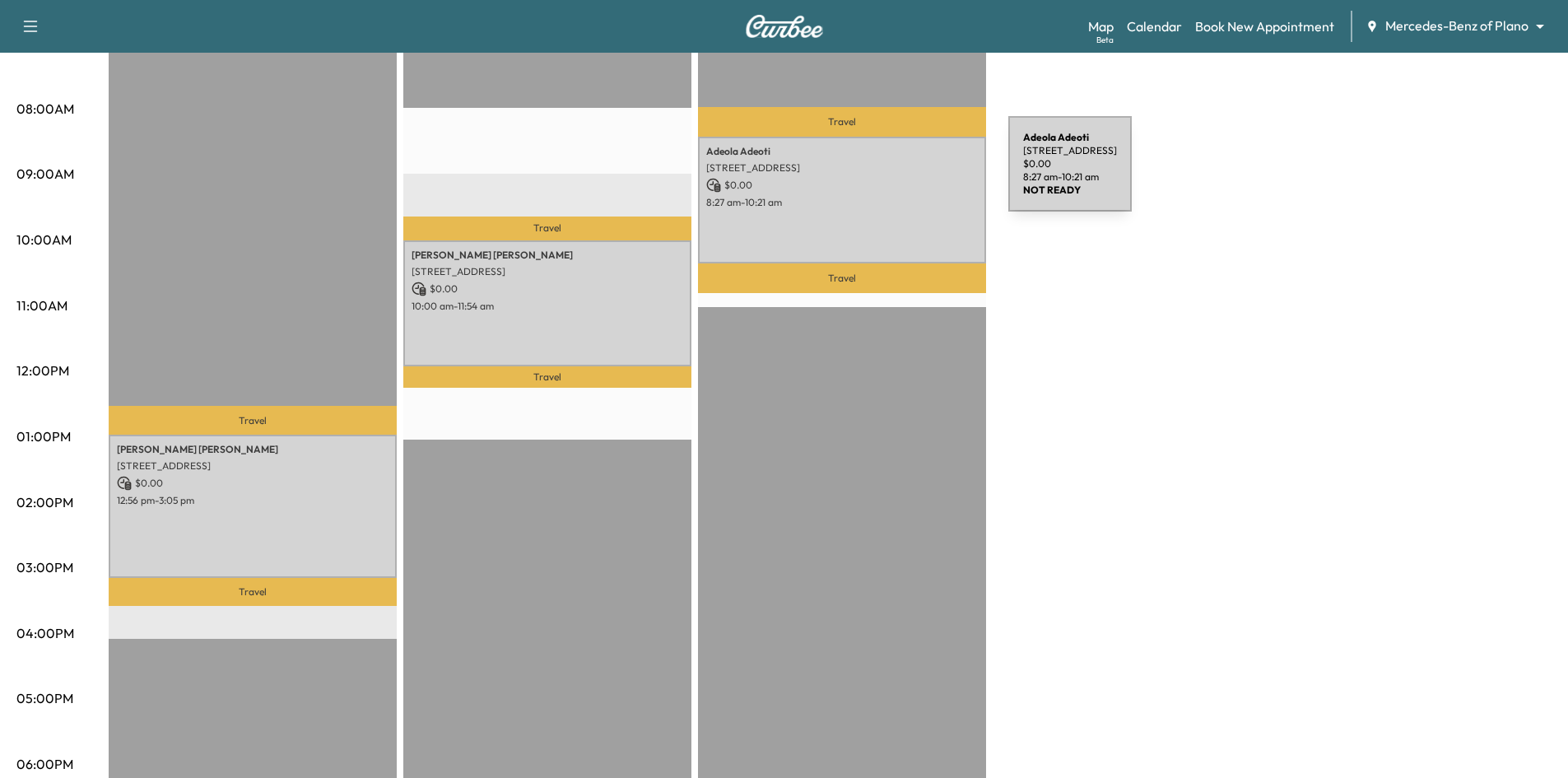
click at [885, 174] on div "[PERSON_NAME] [STREET_ADDRESS][PERSON_NAME] $ 0.00 8:27 am - 10:21 am" at bounding box center [841, 199] width 288 height 126
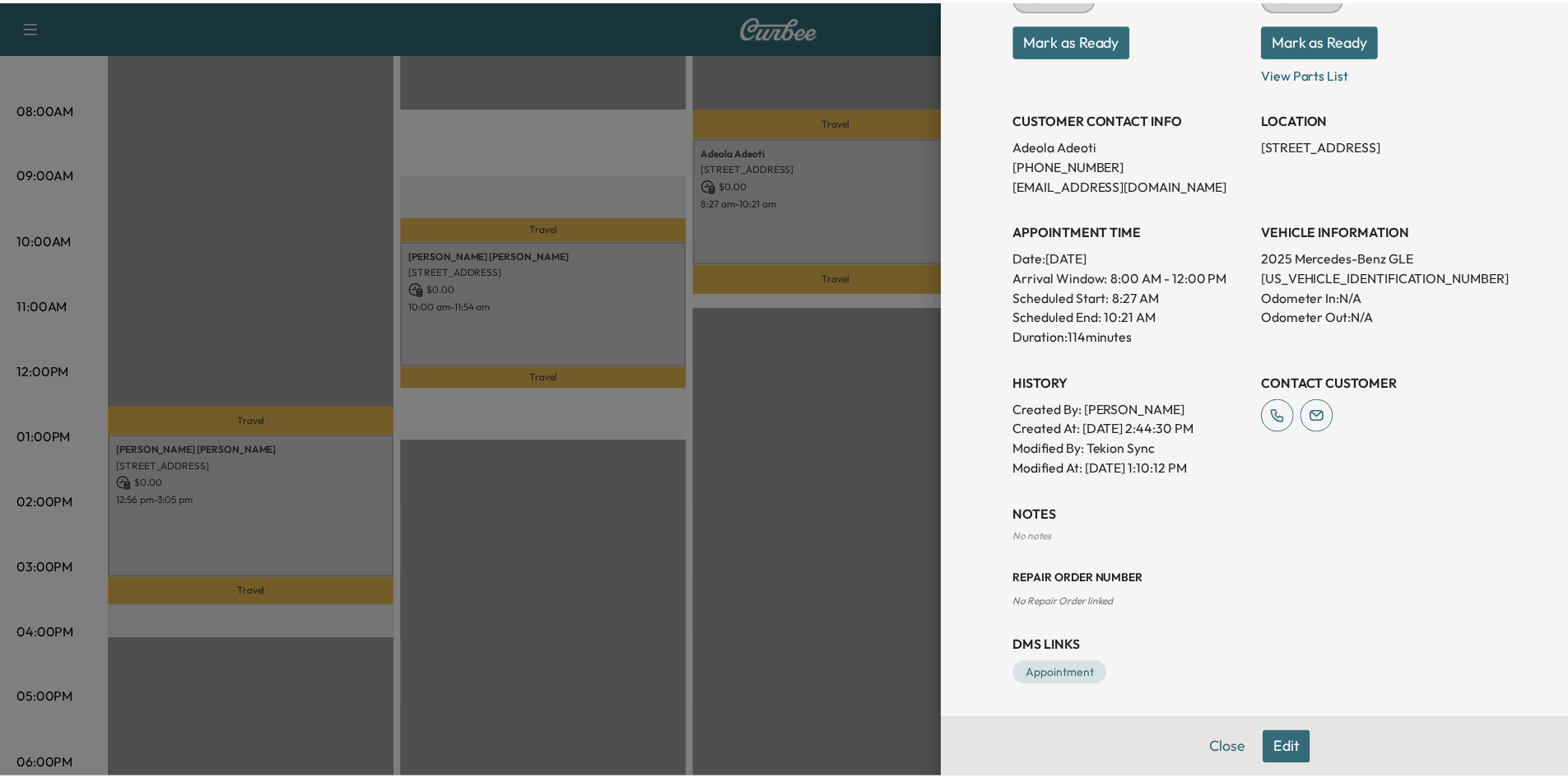
scroll to position [0, 0]
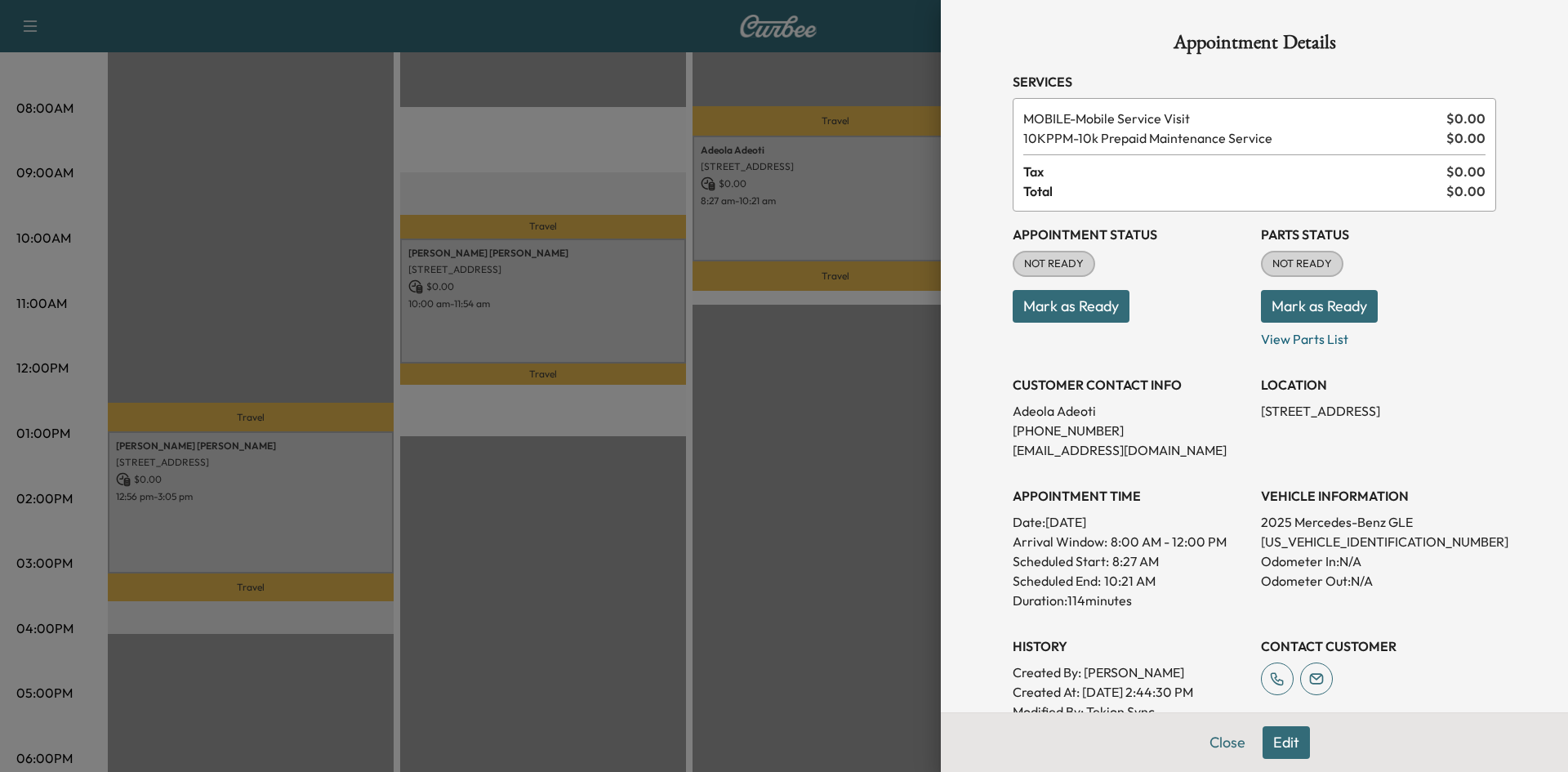
click at [606, 316] on div at bounding box center [784, 386] width 1568 height 772
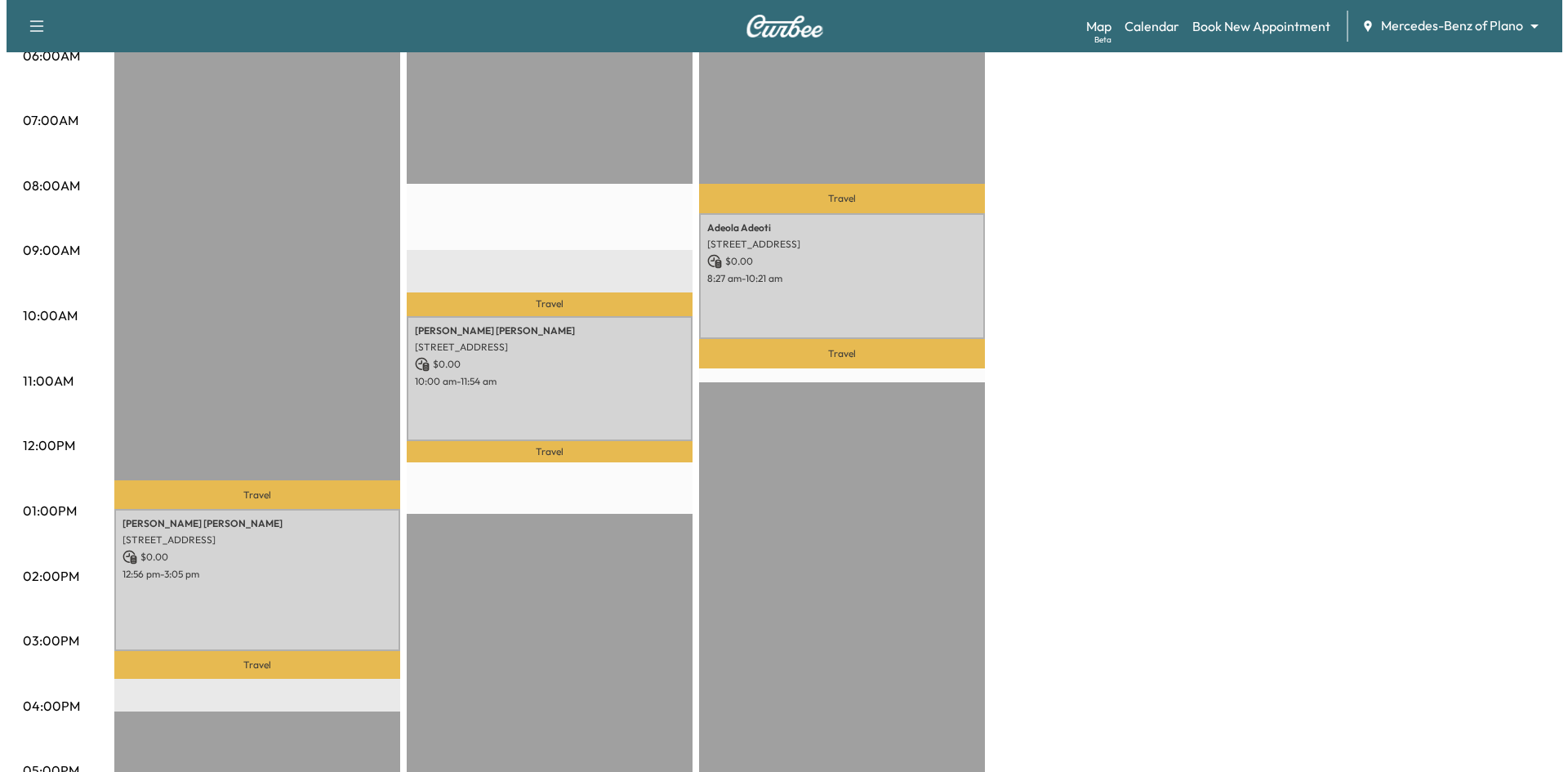
scroll to position [327, 0]
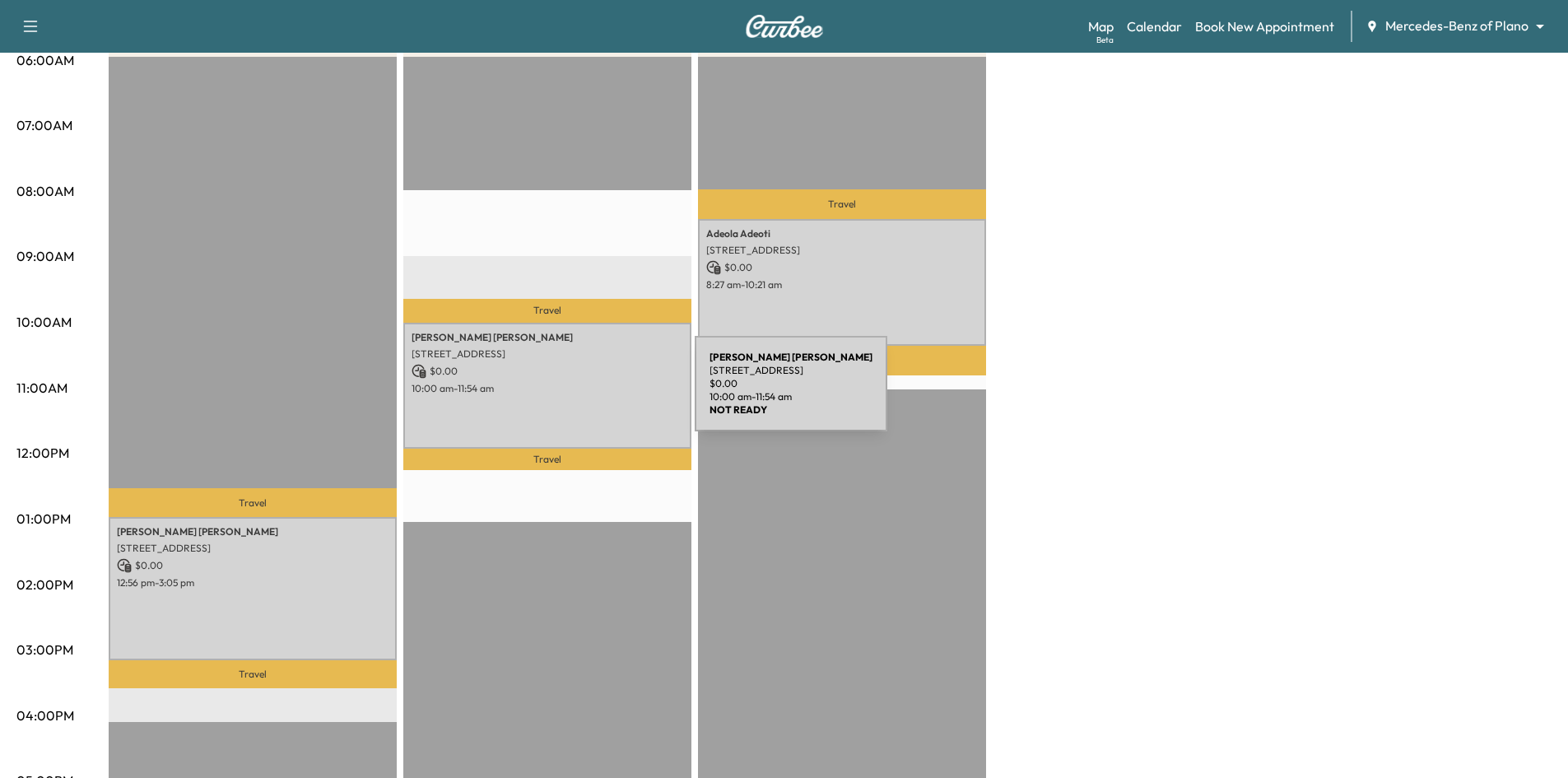
click at [571, 394] on div "[PERSON_NAME] [STREET_ADDRESS] $ 0.00 10:00 am - 11:54 am" at bounding box center [546, 386] width 288 height 126
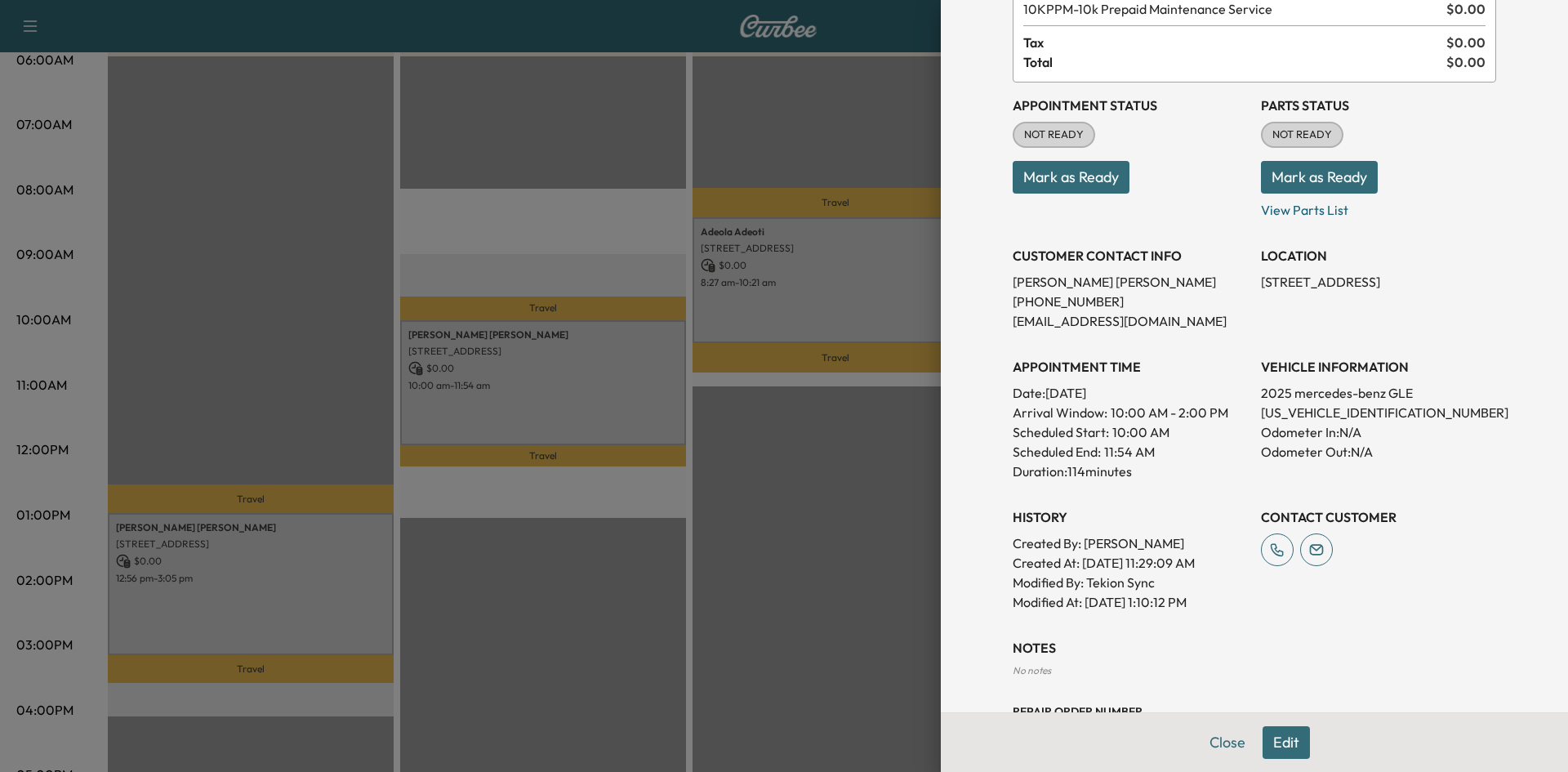
scroll to position [0, 0]
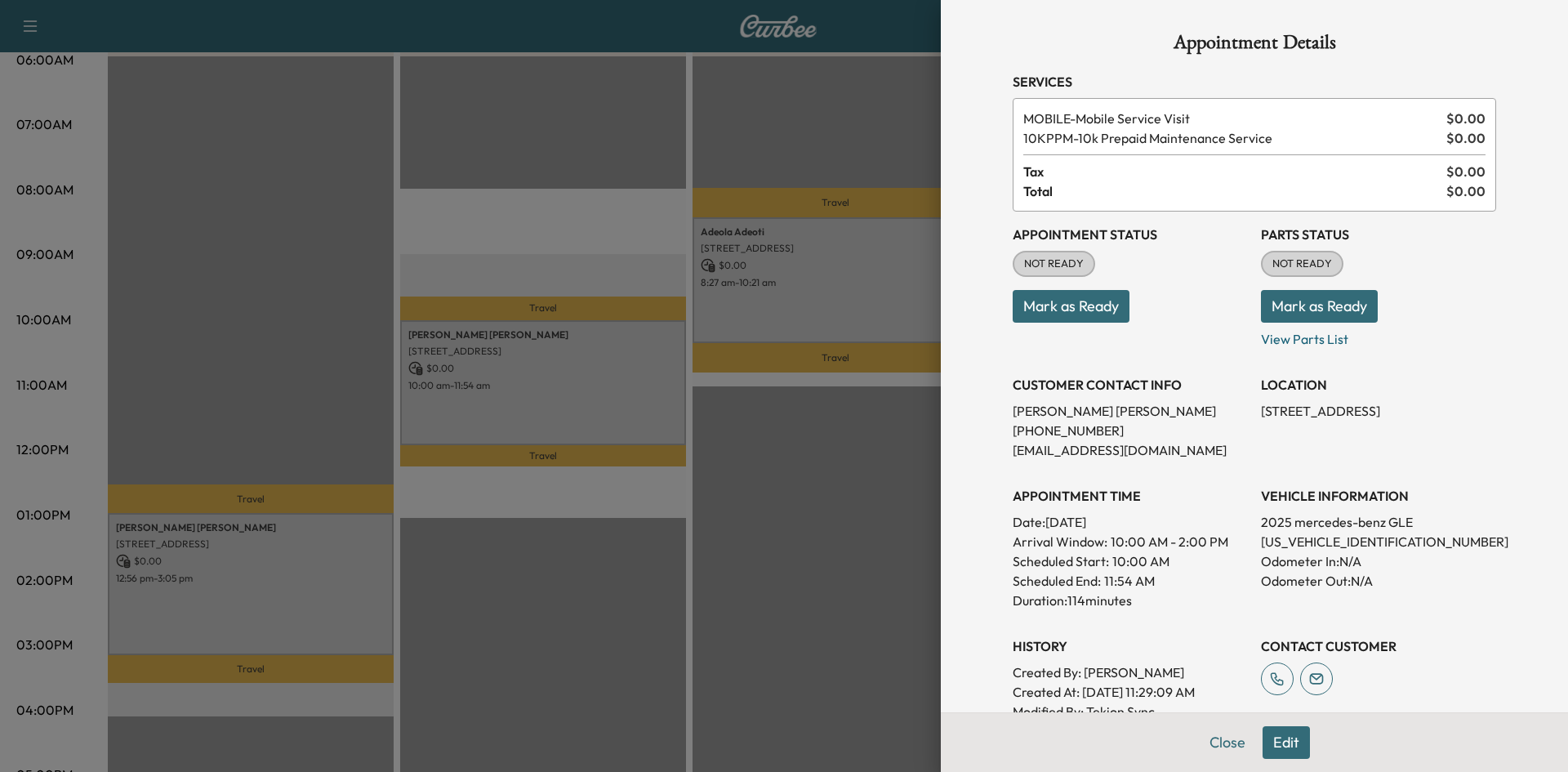
click at [325, 594] on div at bounding box center [784, 386] width 1568 height 772
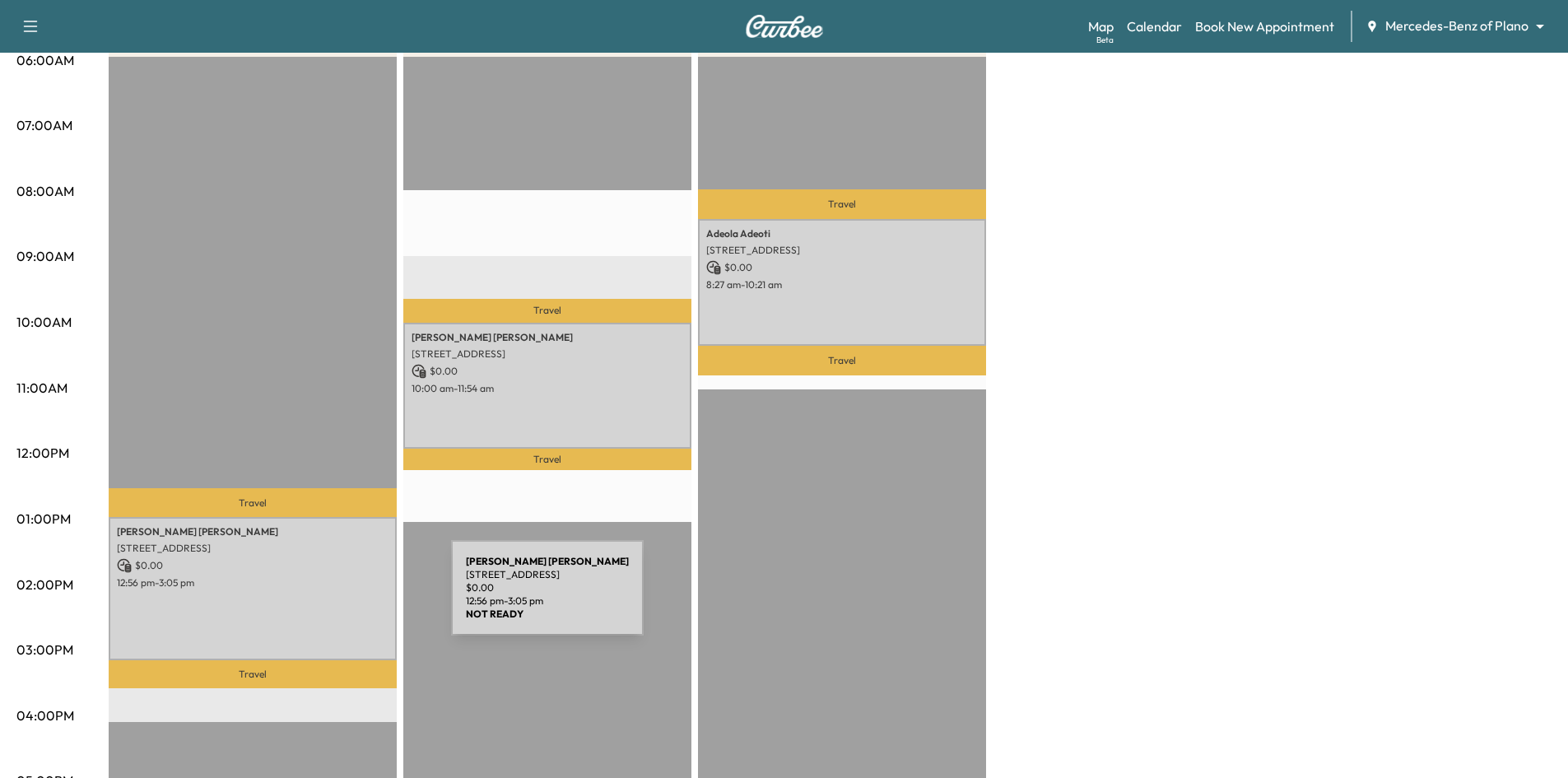
click at [327, 598] on div "[PERSON_NAME] [STREET_ADDRESS] $ 0.00 12:56 pm - 3:05 pm" at bounding box center [252, 589] width 288 height 144
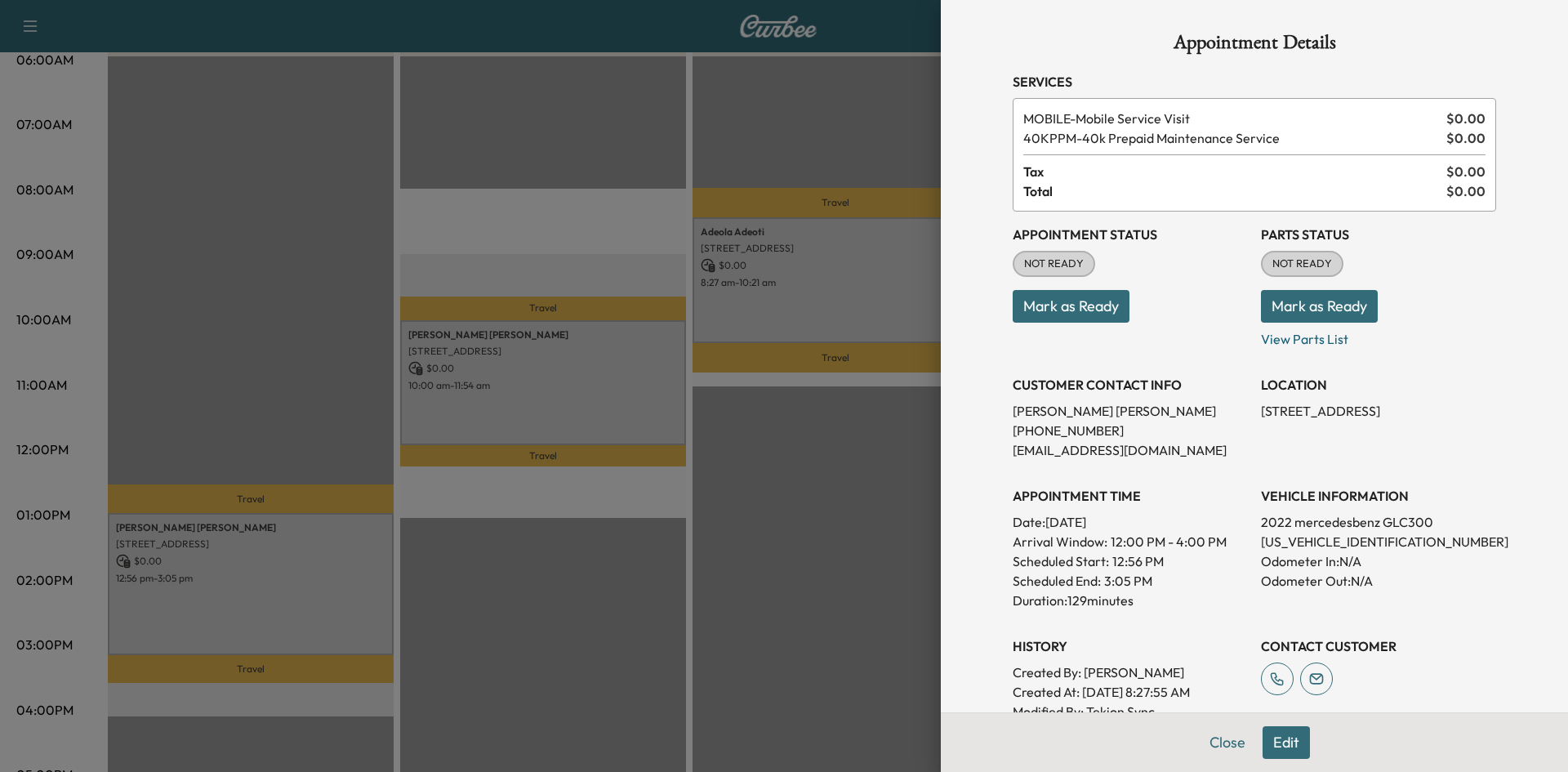
drag, startPoint x: 819, startPoint y: 570, endPoint x: 819, endPoint y: 555, distance: 15.0
click at [820, 569] on div at bounding box center [784, 386] width 1568 height 772
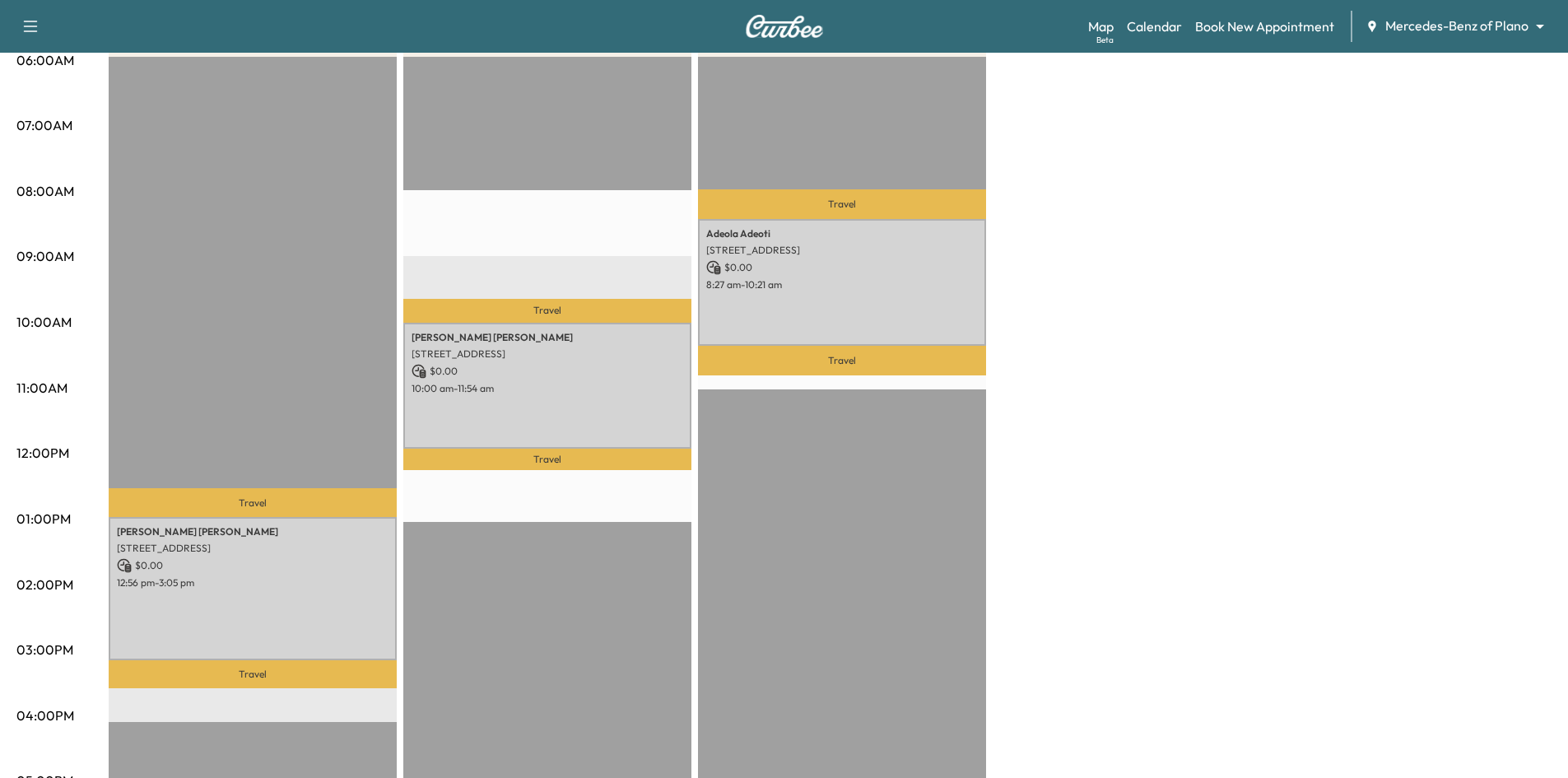
scroll to position [83, 0]
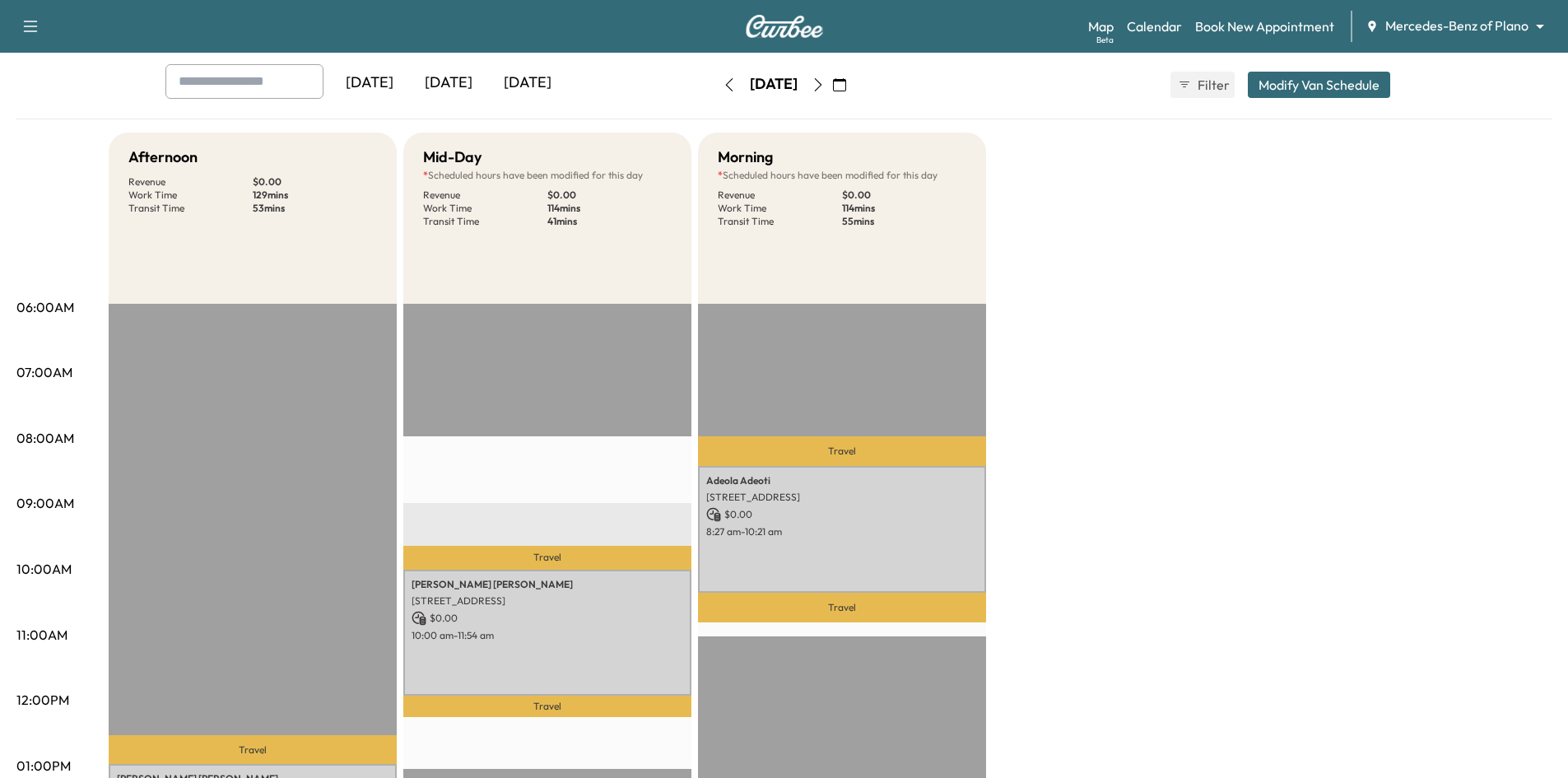
click at [540, 81] on div "[DATE]" at bounding box center [528, 83] width 79 height 38
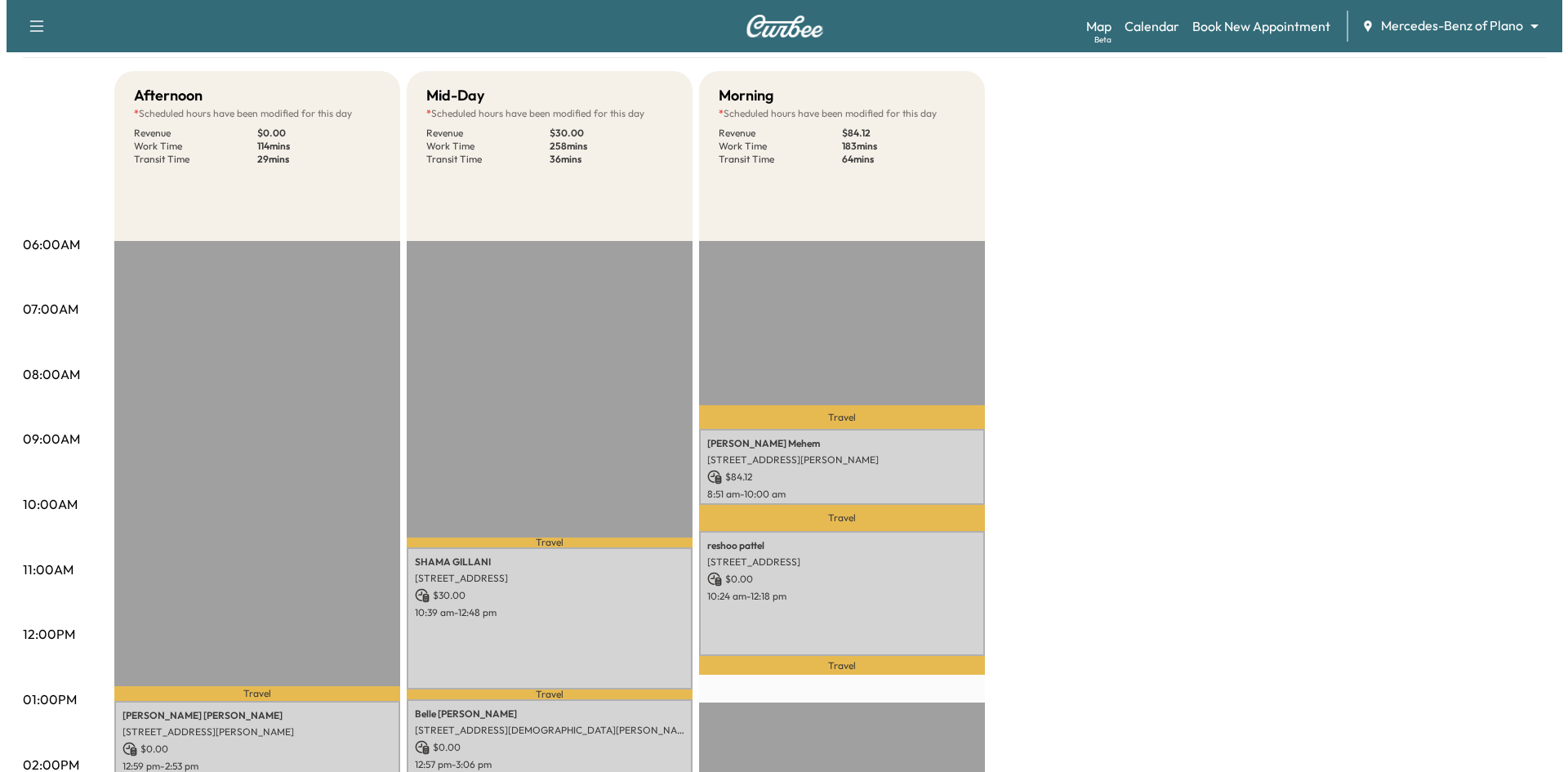
scroll to position [327, 0]
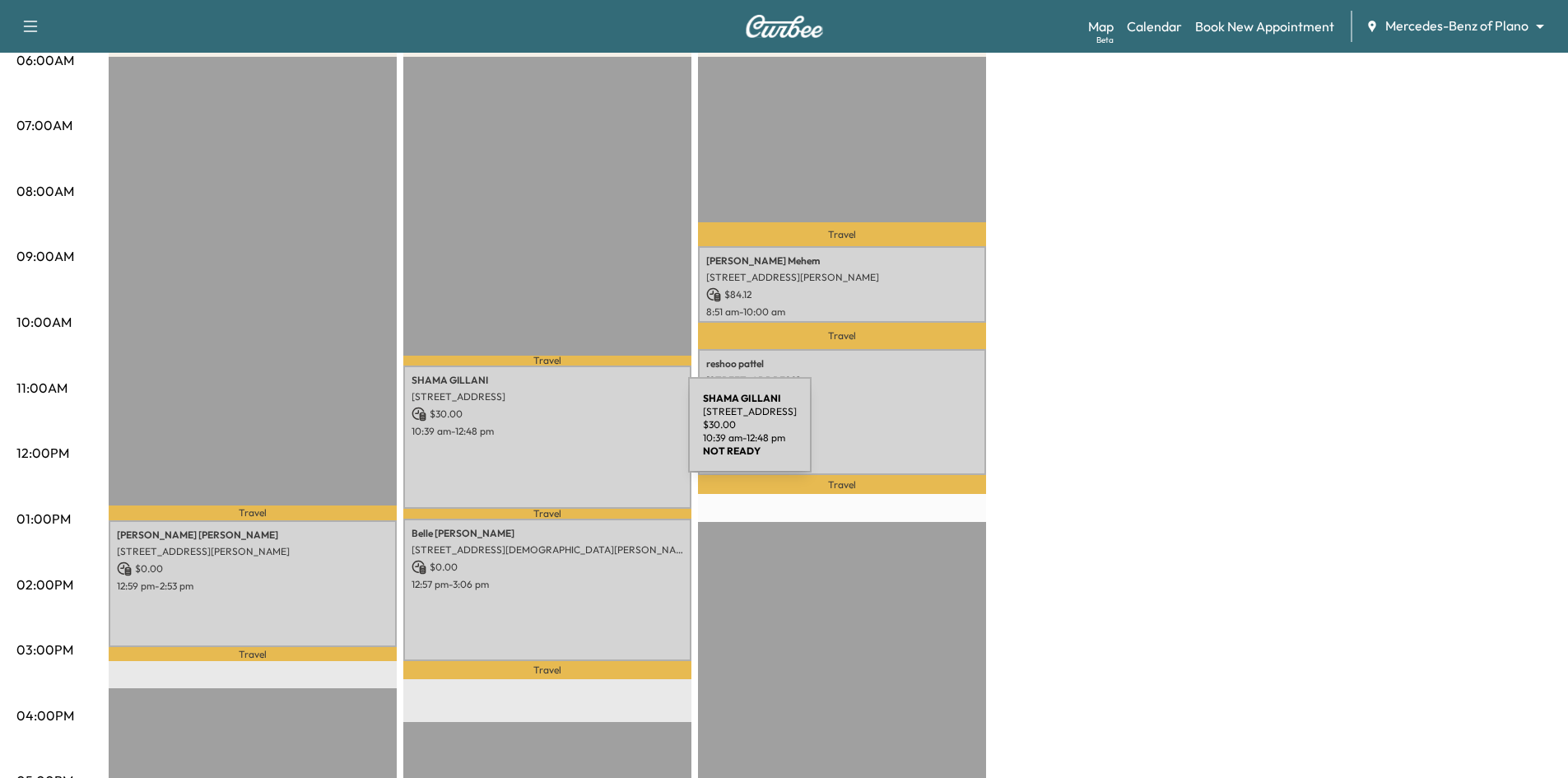
click at [564, 435] on div "[PERSON_NAME] [STREET_ADDRESS] $ 30.00 10:39 am - 12:48 pm" at bounding box center [546, 437] width 288 height 144
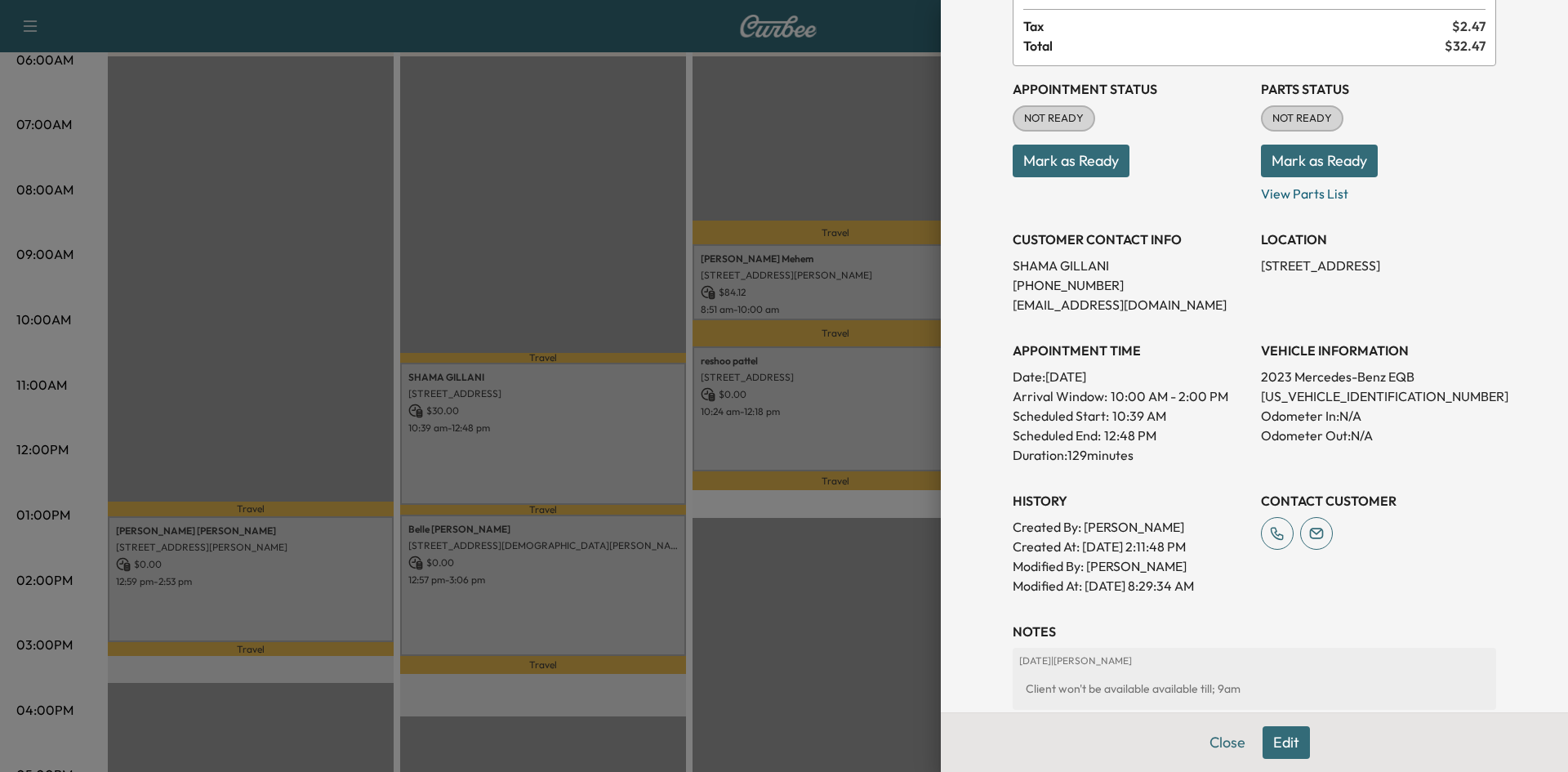
scroll to position [0, 0]
